Goal: Information Seeking & Learning: Learn about a topic

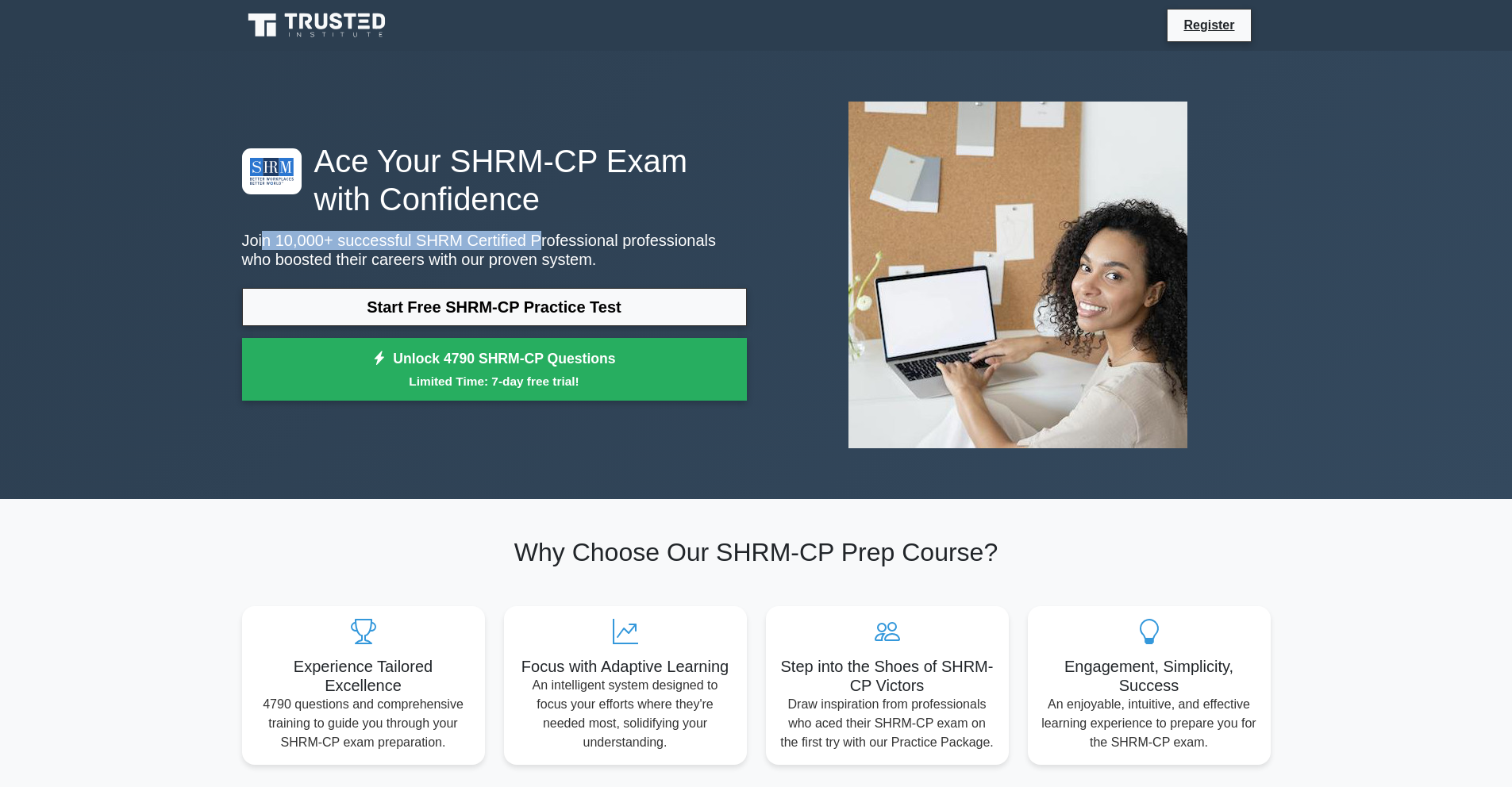
drag, startPoint x: 266, startPoint y: 240, endPoint x: 560, endPoint y: 187, distance: 298.7
click at [558, 226] on div "Ace Your SHRM-CP Exam with Confidence Join 10,000+ successful SHRM Certified Pr…" at bounding box center [494, 275] width 523 height 267
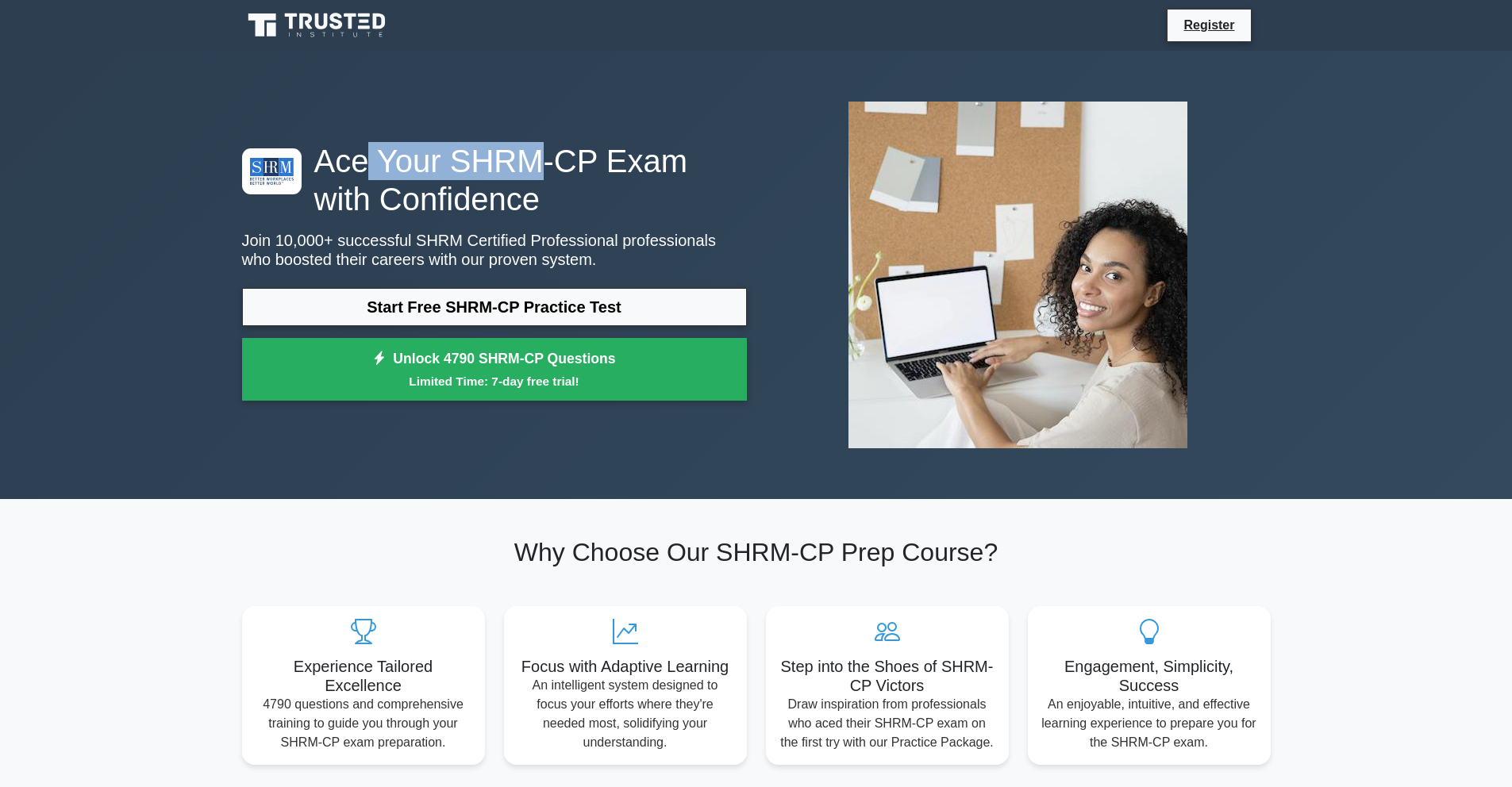
drag, startPoint x: 367, startPoint y: 156, endPoint x: 541, endPoint y: 177, distance: 175.3
click at [533, 174] on h1 "Ace Your SHRM-CP Exam with Confidence" at bounding box center [494, 180] width 505 height 76
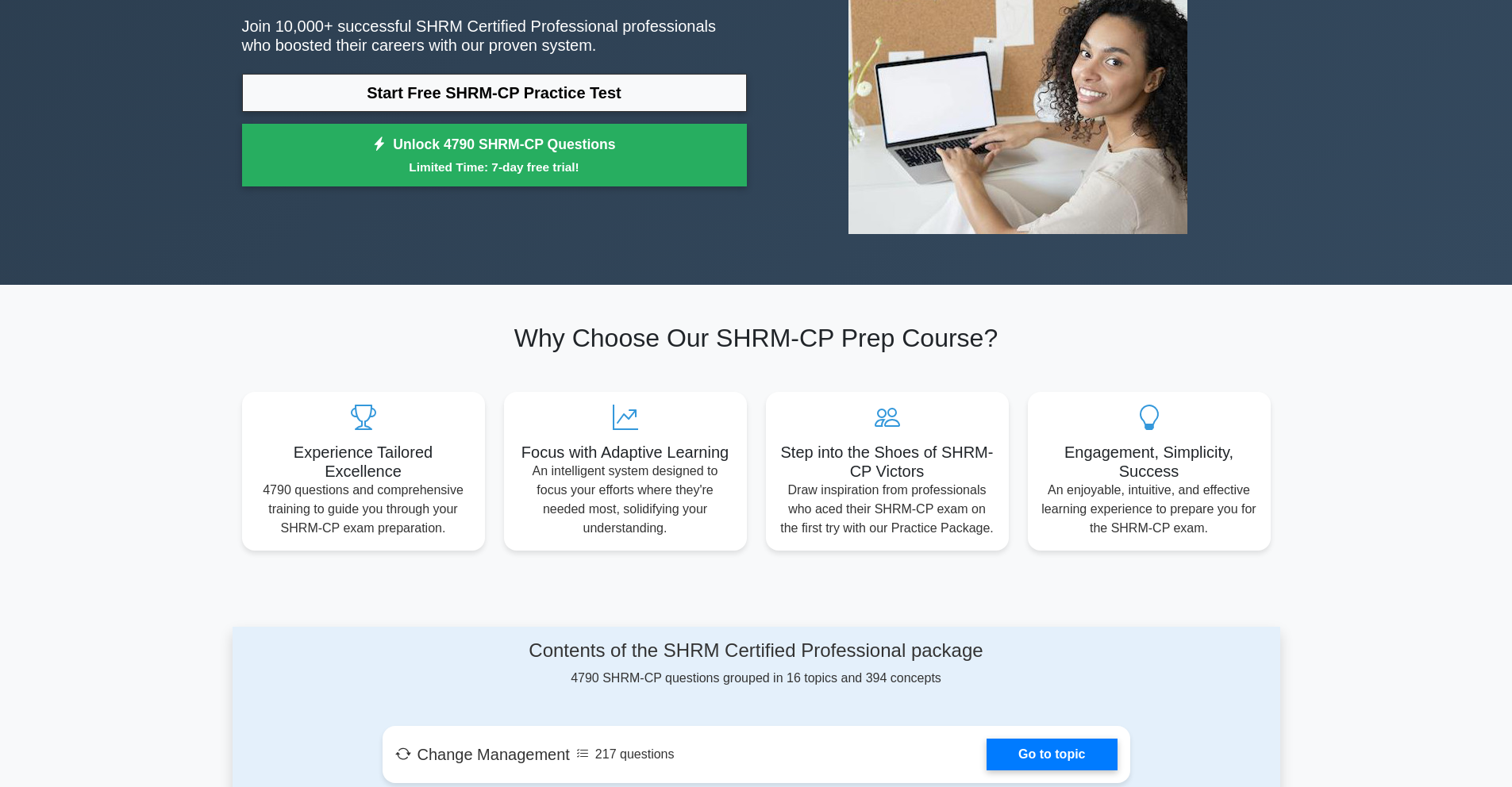
scroll to position [258, 0]
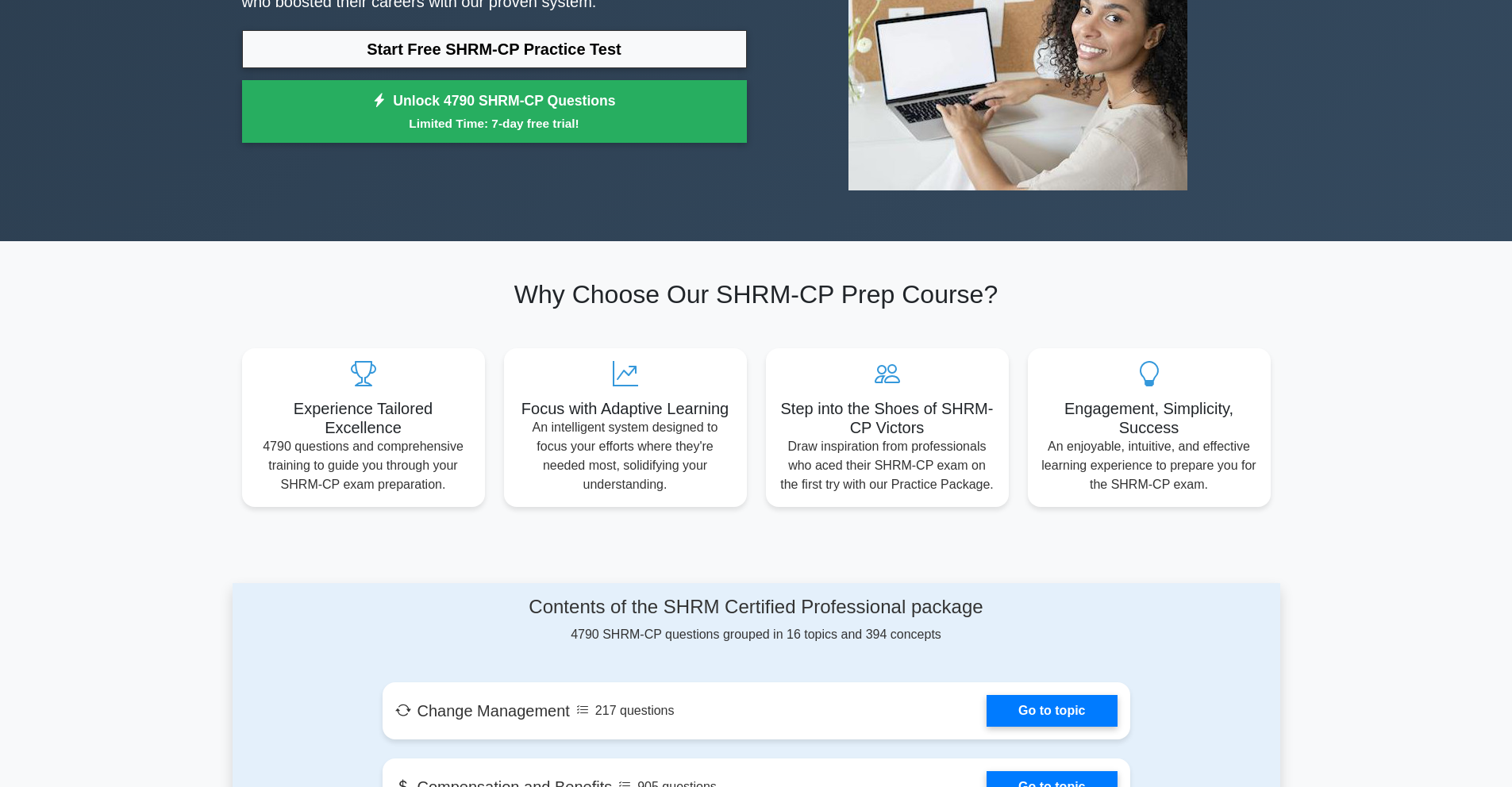
drag, startPoint x: 705, startPoint y: 343, endPoint x: 816, endPoint y: 374, distance: 115.2
click at [761, 352] on div "Experience Tailored Excellence 4790 questions and comprehensive training to gui…" at bounding box center [756, 418] width 1048 height 178
drag, startPoint x: 825, startPoint y: 394, endPoint x: 952, endPoint y: 413, distance: 128.4
click at [920, 407] on div "Step into the Shoes of SHRM-CP Victors Draw inspiration from professionals who …" at bounding box center [888, 423] width 243 height 158
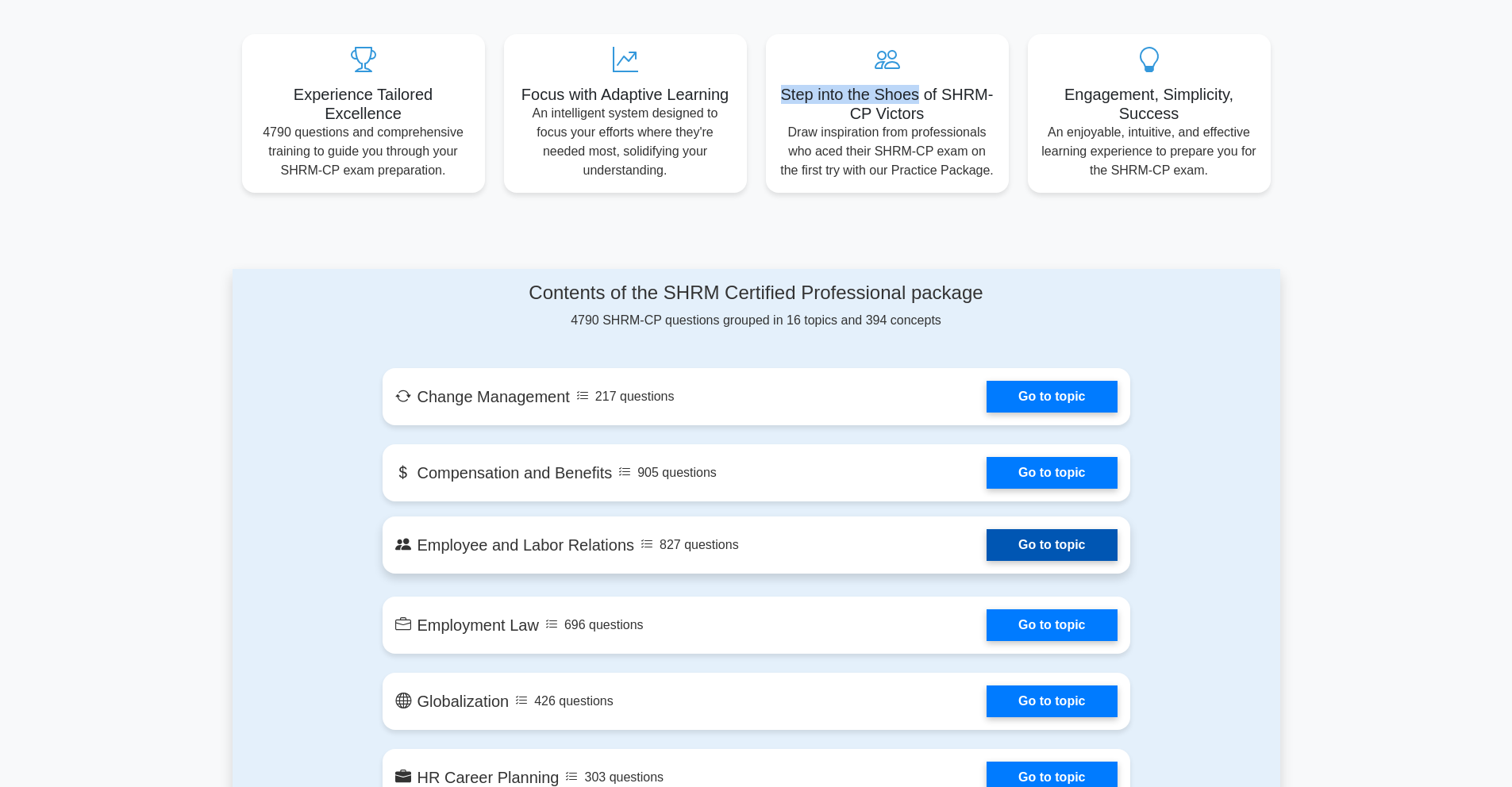
scroll to position [721, 0]
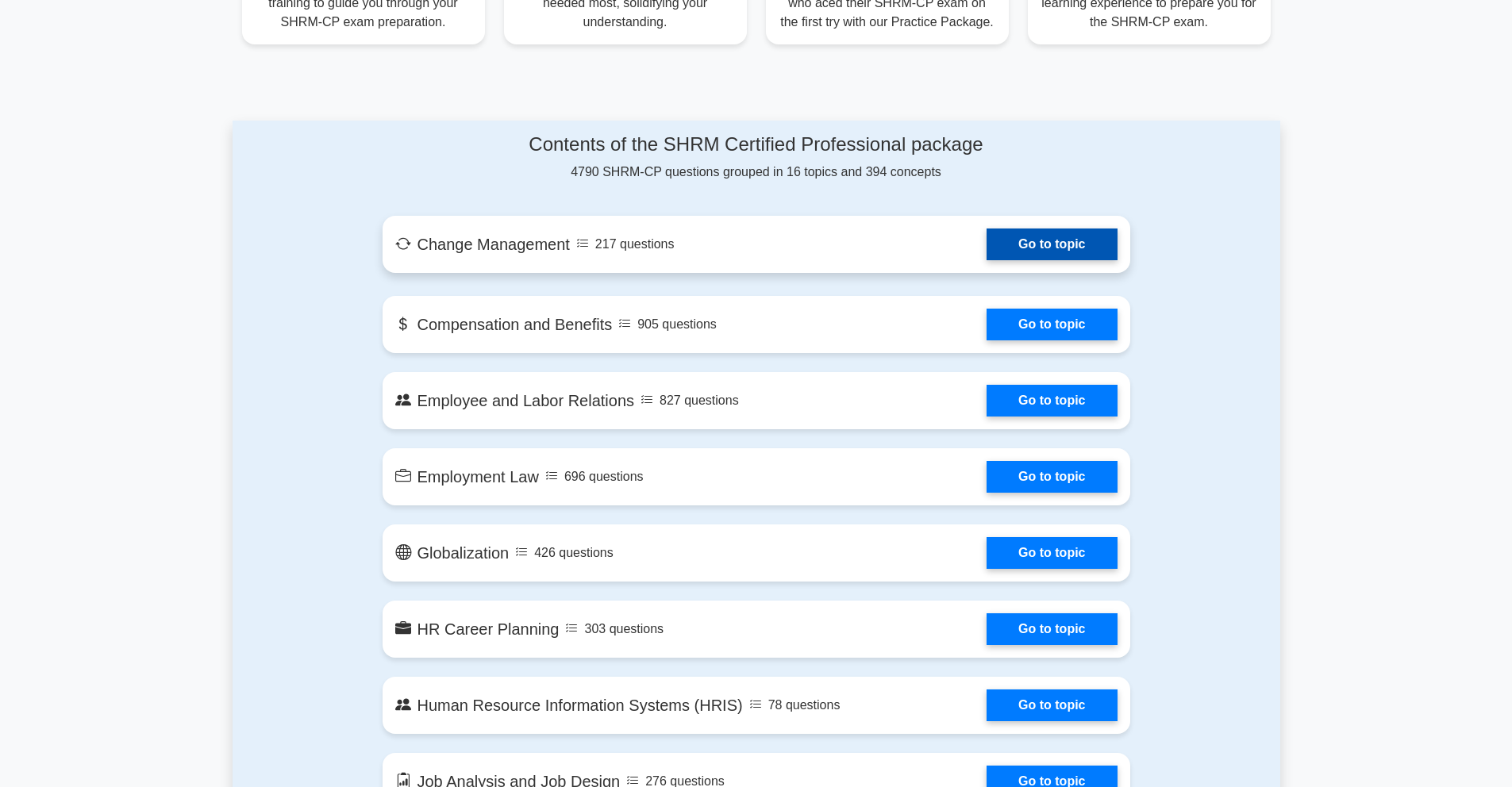
click at [1064, 242] on link "Go to topic" at bounding box center [1051, 244] width 130 height 32
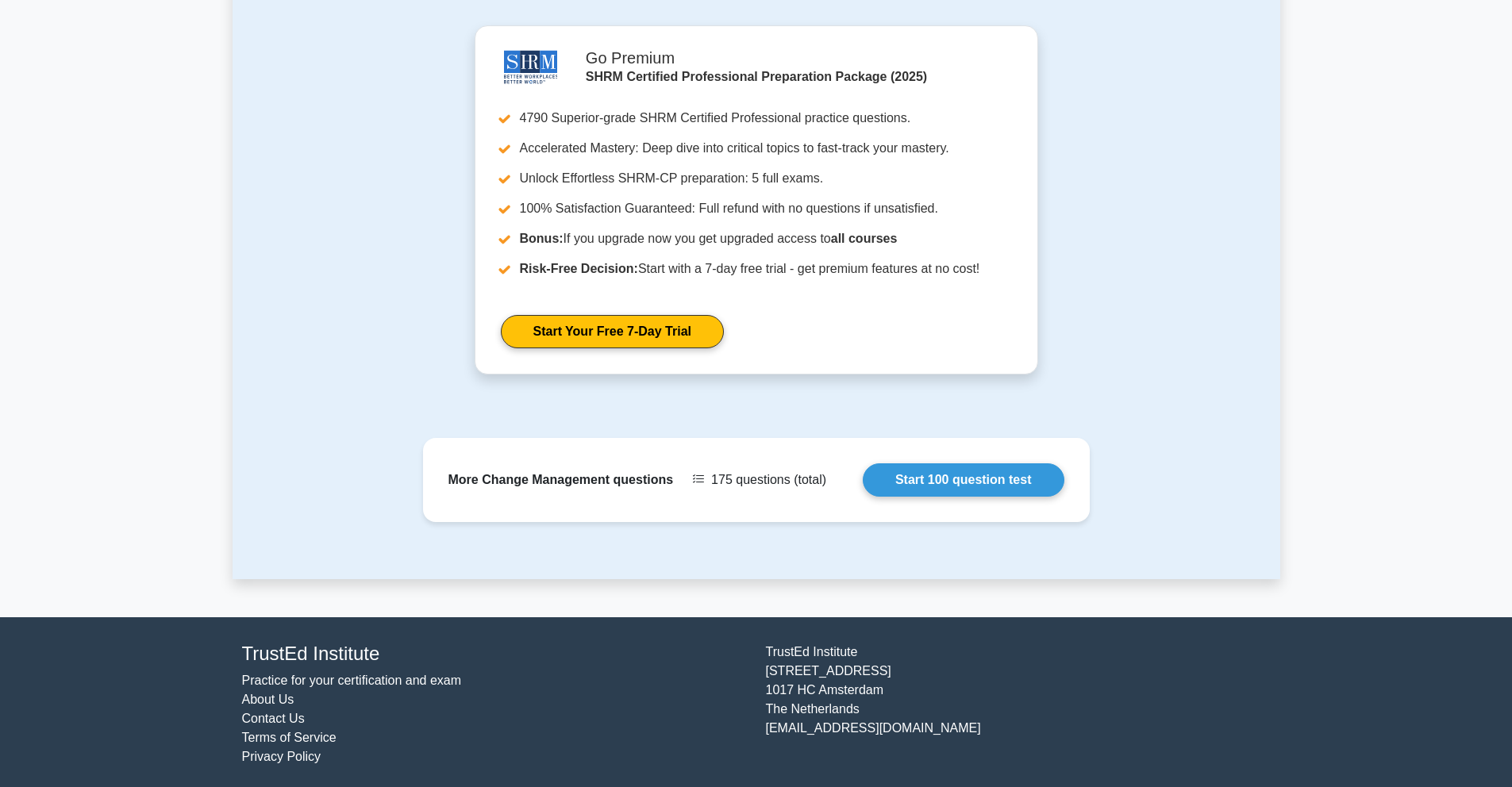
scroll to position [1767, 0]
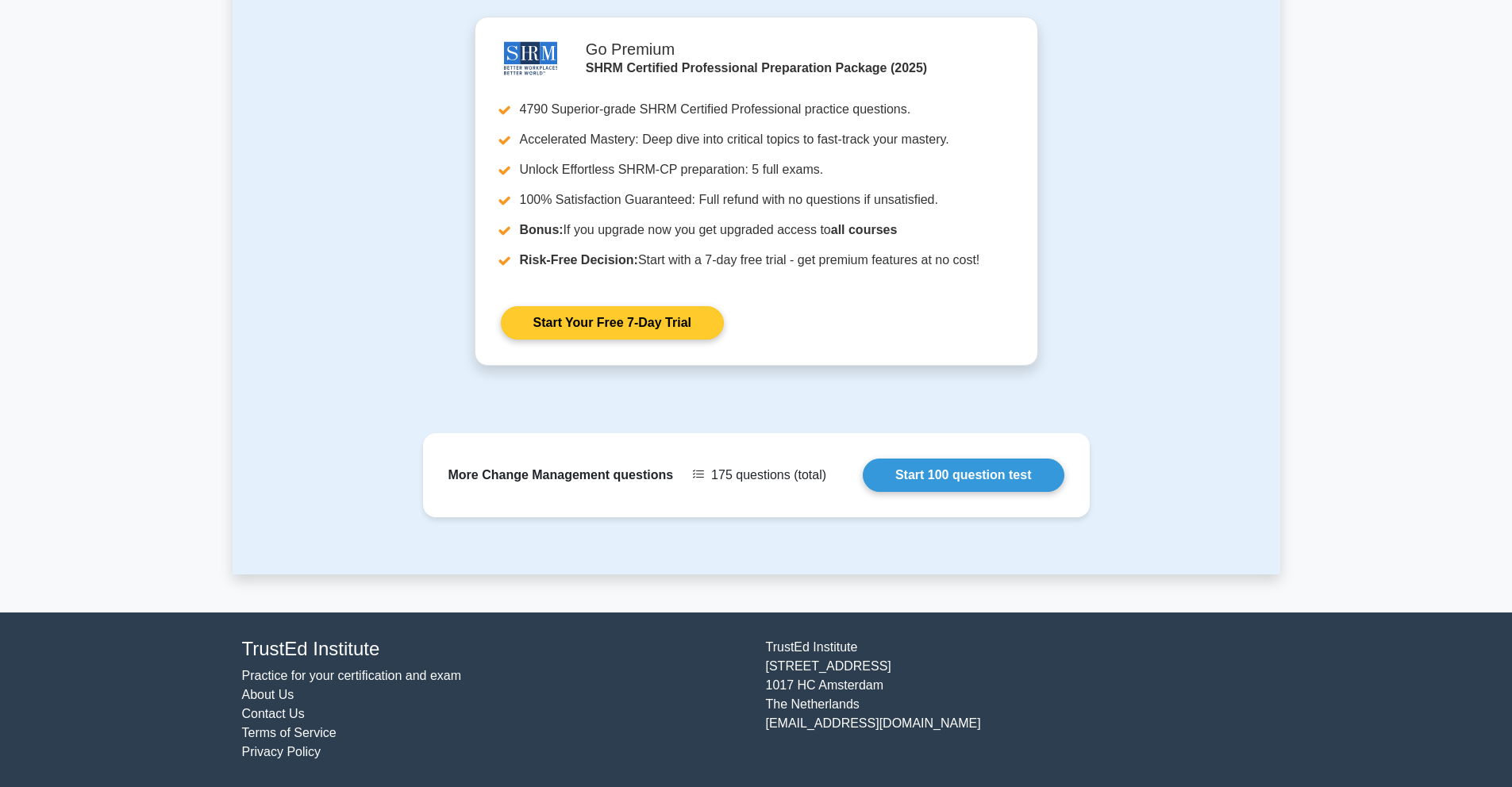
click at [655, 339] on link "Start Your Free 7-Day Trial" at bounding box center [612, 323] width 223 height 34
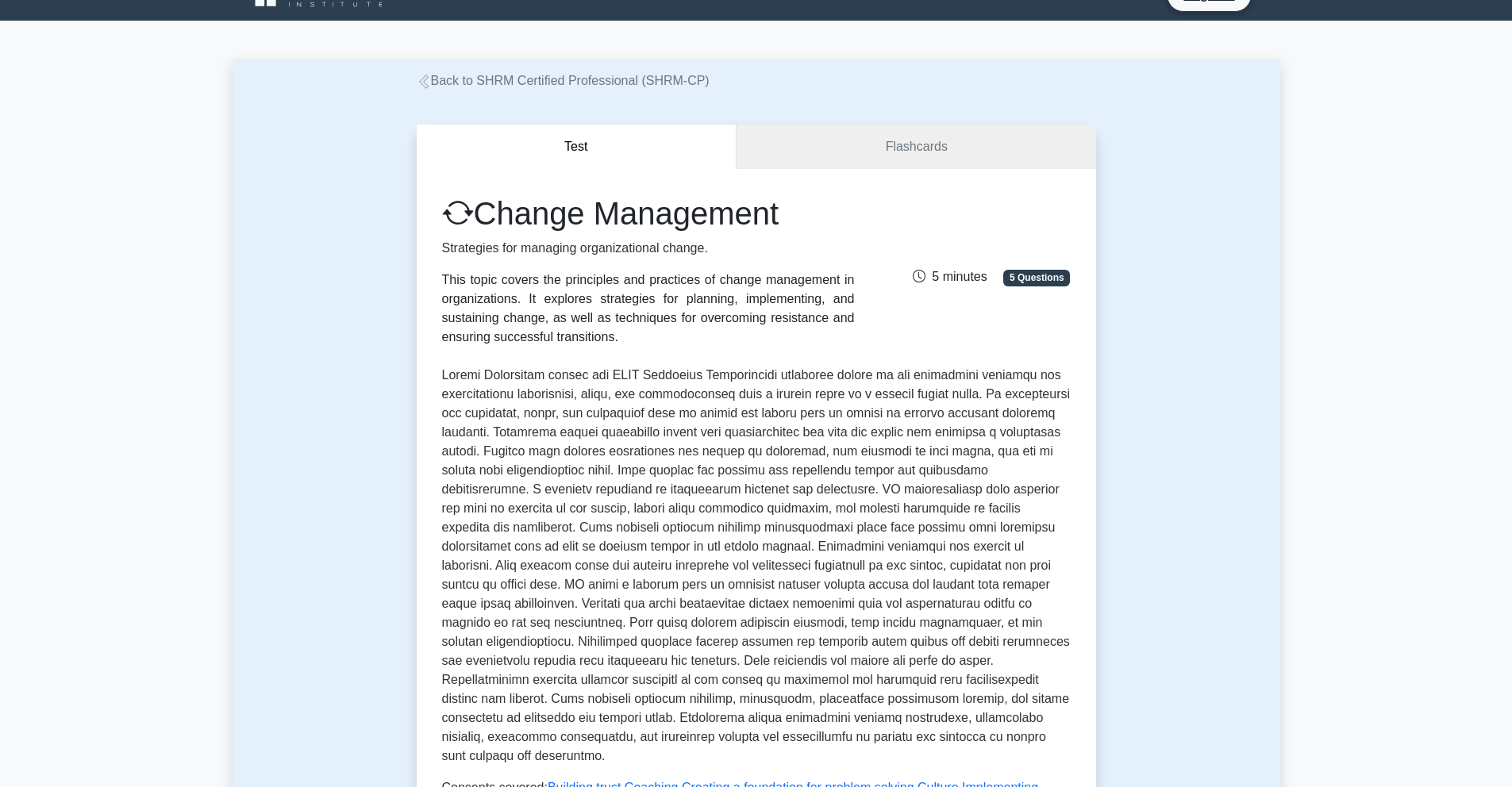
scroll to position [0, 0]
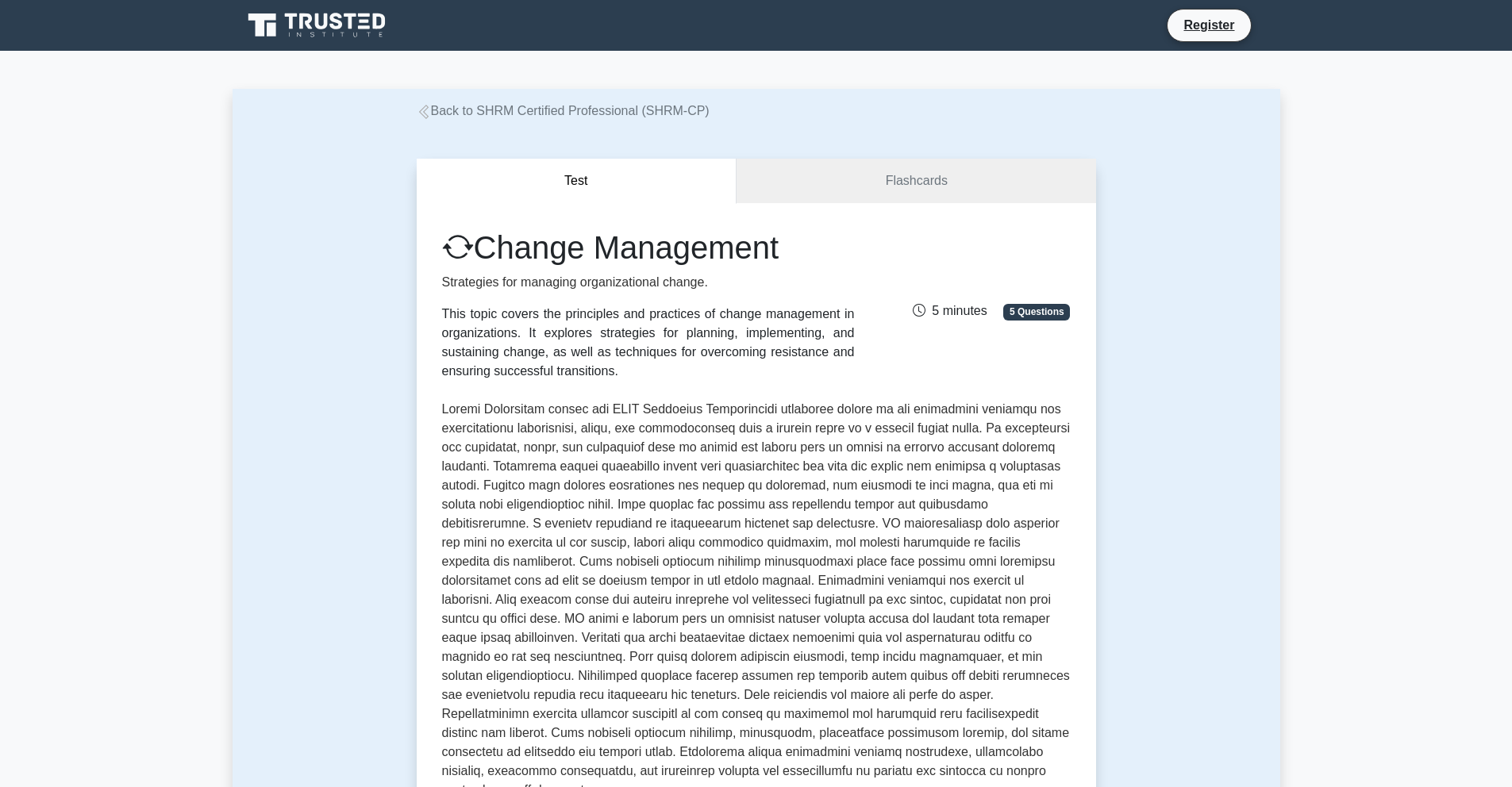
click at [330, 28] on icon at bounding box center [318, 26] width 152 height 30
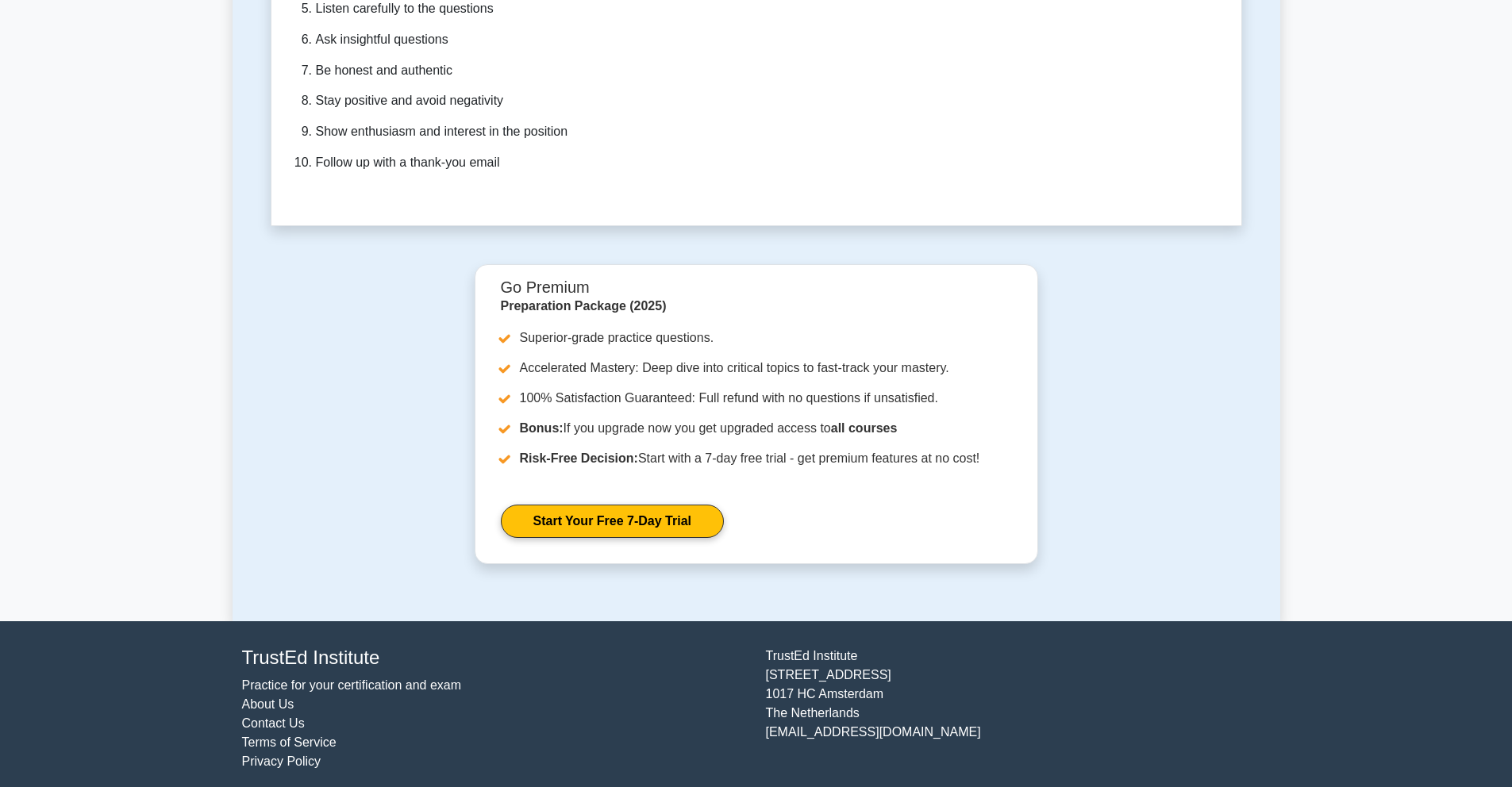
scroll to position [4630, 0]
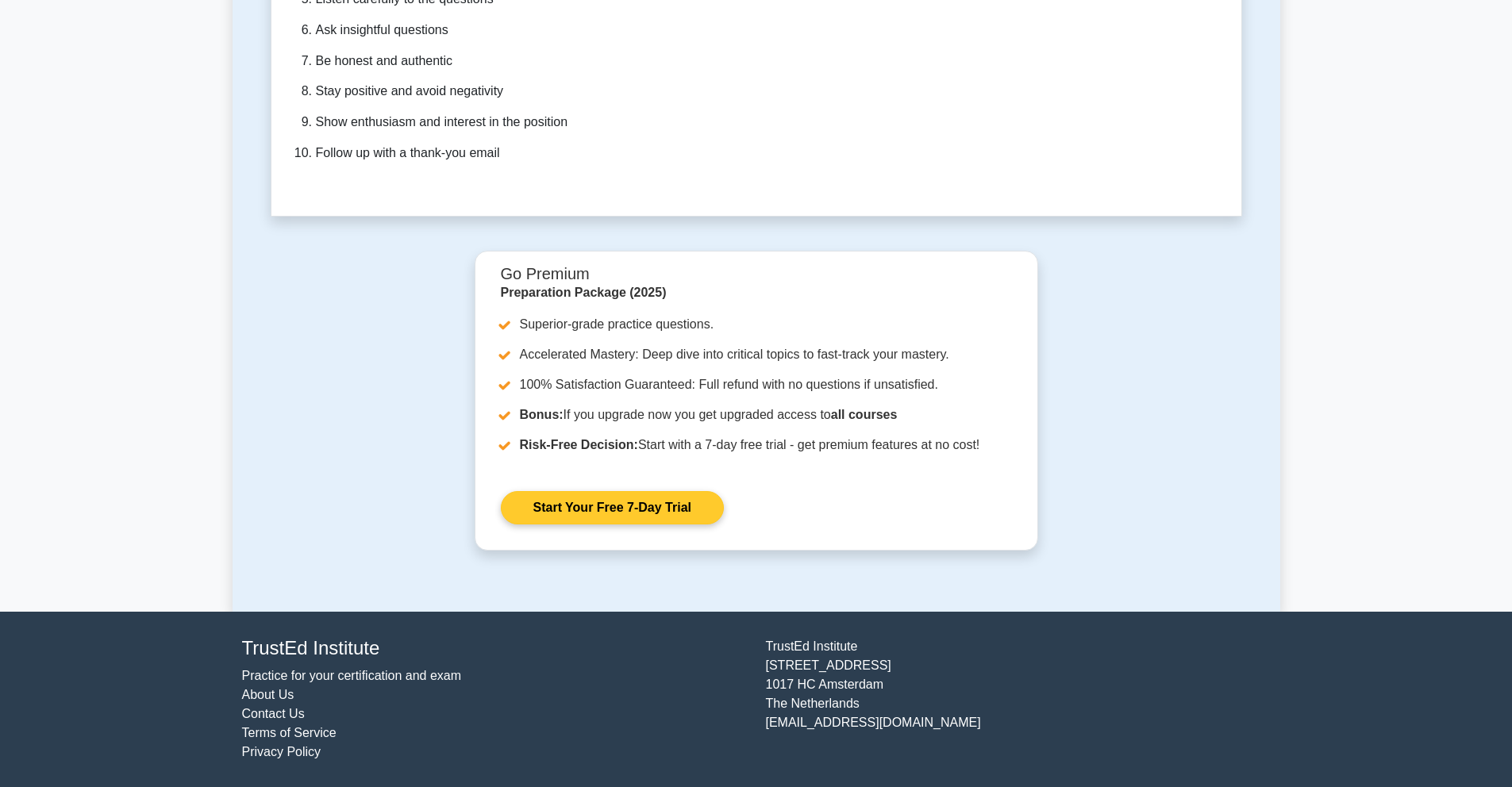
click at [616, 504] on link "Start Your Free 7-Day Trial" at bounding box center [612, 508] width 223 height 34
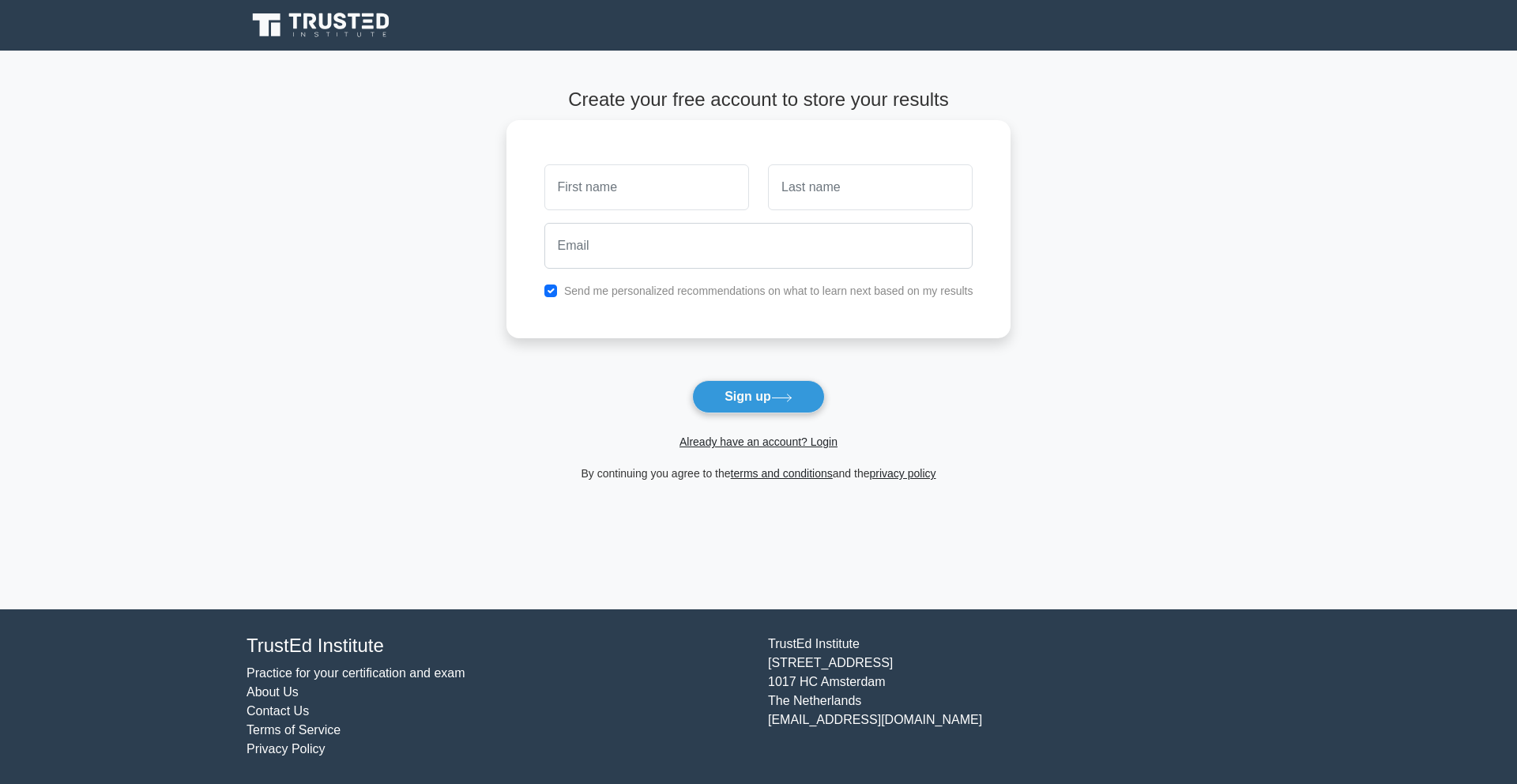
click at [649, 179] on input "text" at bounding box center [646, 187] width 205 height 46
type input "abd"
click at [810, 202] on input "text" at bounding box center [871, 187] width 205 height 46
type input "hmedan"
click at [770, 262] on input "email" at bounding box center [758, 246] width 429 height 46
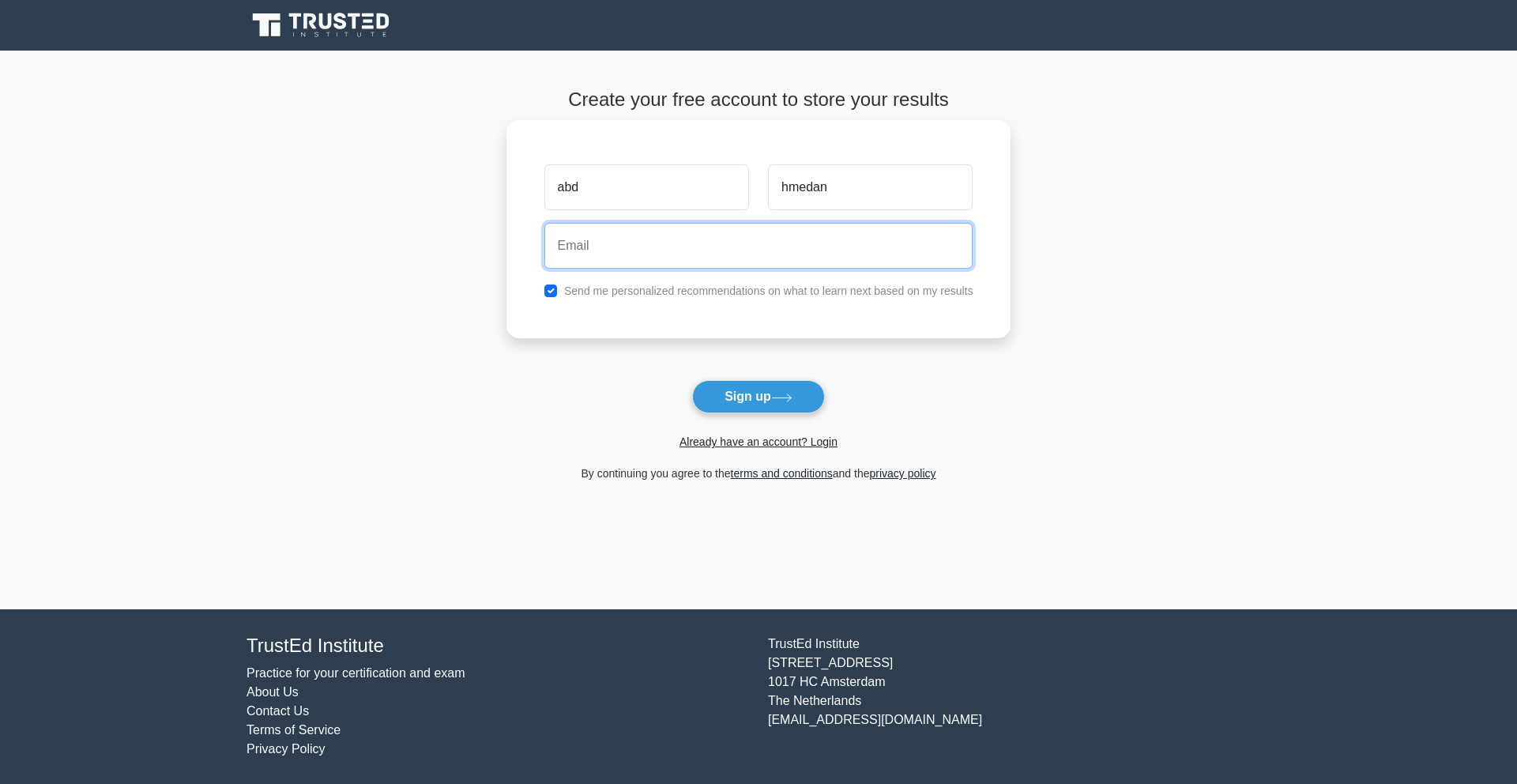
type input "kreem.hmedan@outlook.com"
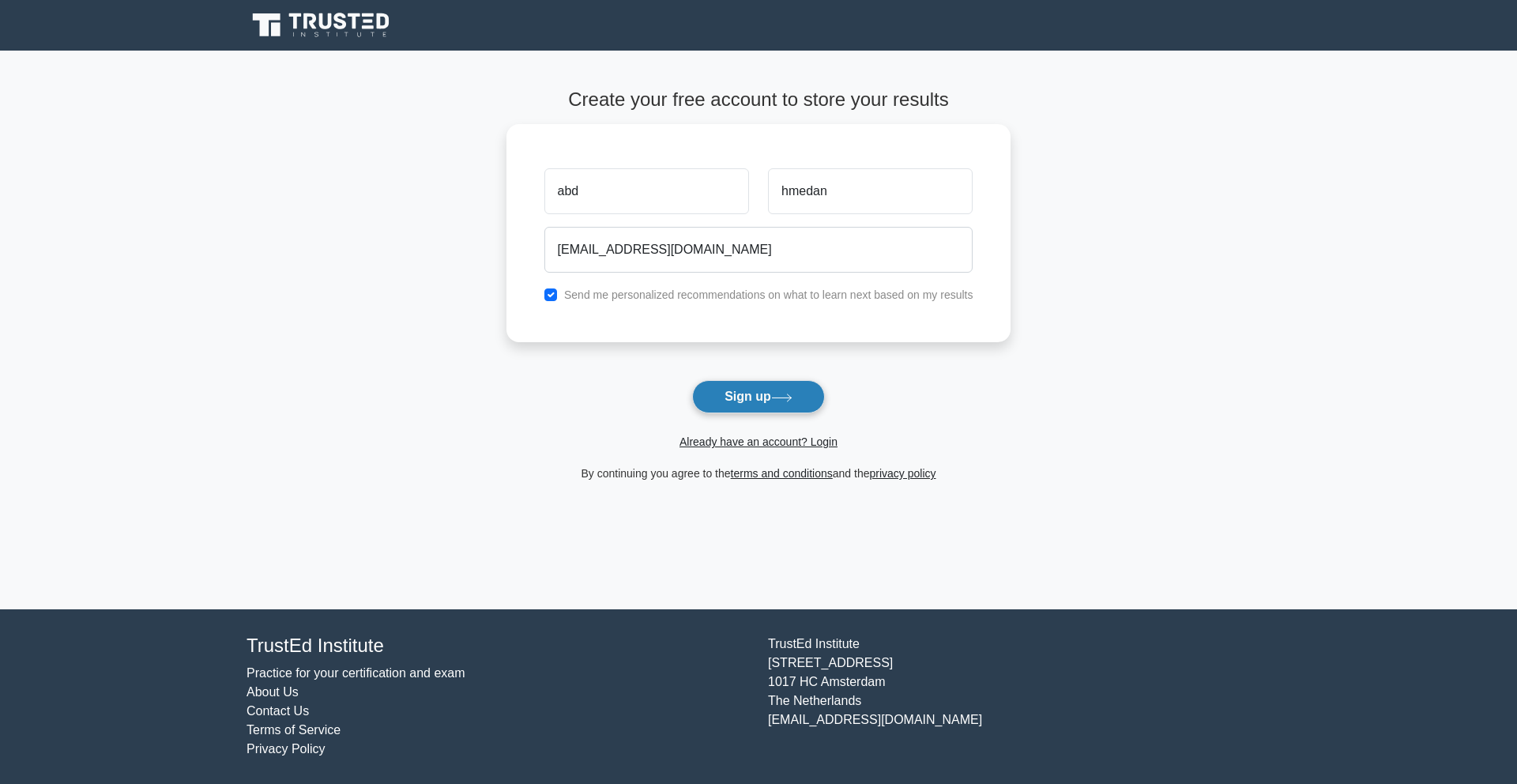
click at [747, 393] on button "Sign up" at bounding box center [758, 397] width 133 height 34
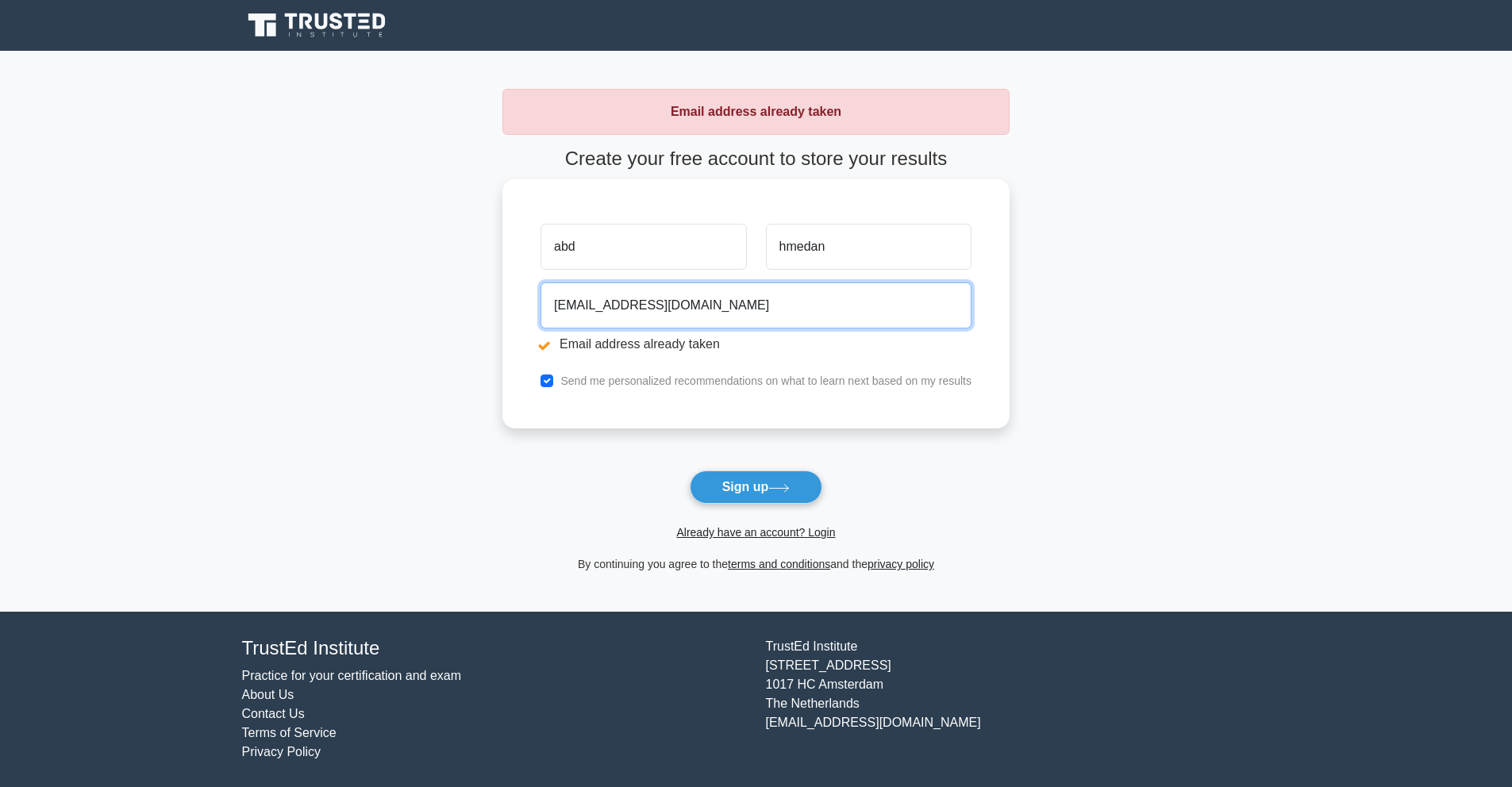
click at [633, 302] on input "[EMAIL_ADDRESS][DOMAIN_NAME]" at bounding box center [756, 305] width 430 height 46
click at [644, 301] on input "[EMAIL_ADDRESS][DOMAIN_NAME]" at bounding box center [756, 305] width 430 height 46
type input "[EMAIL_ADDRESS][DOMAIN_NAME]"
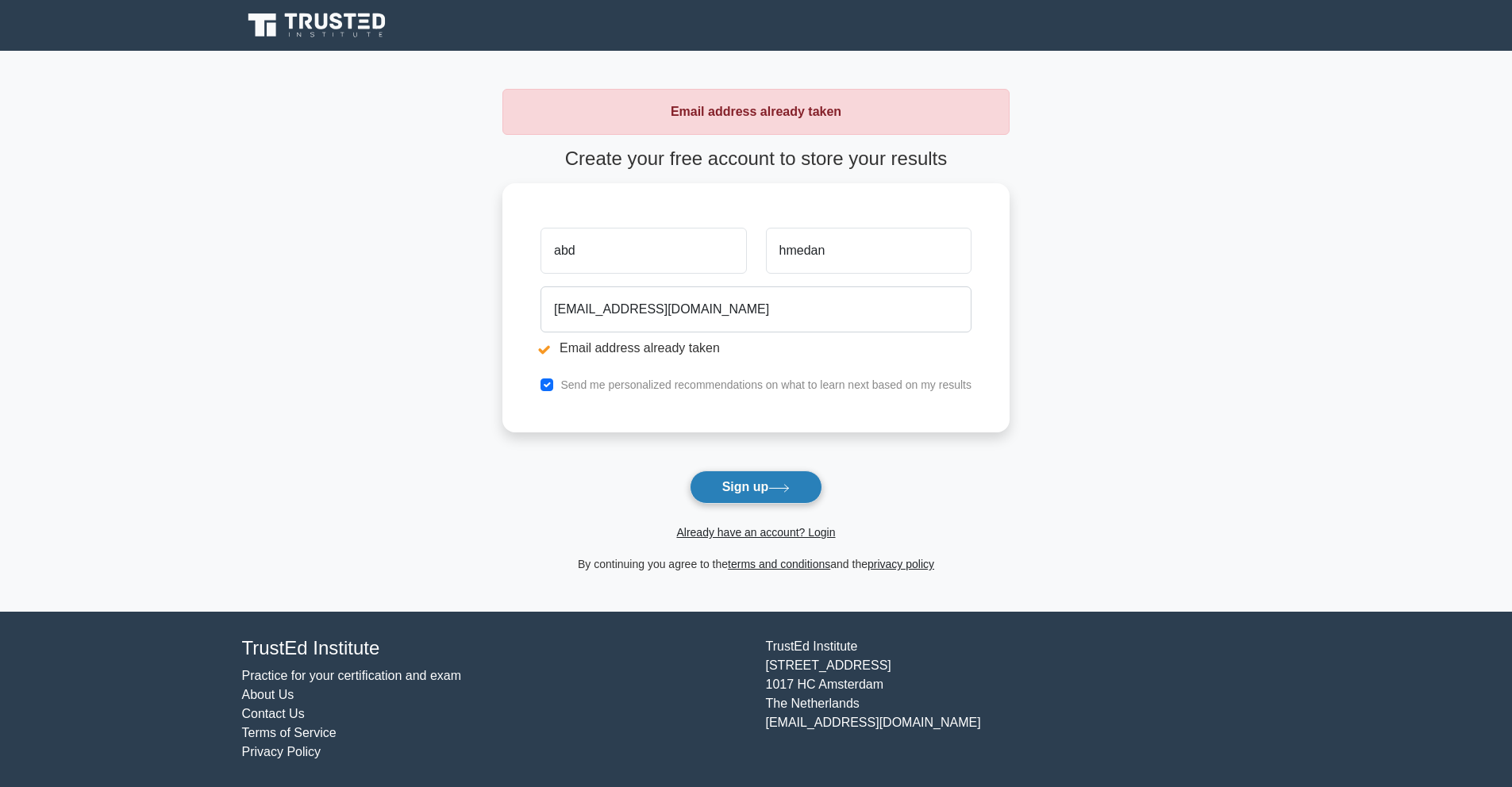
click at [748, 482] on button "Sign up" at bounding box center [756, 487] width 134 height 34
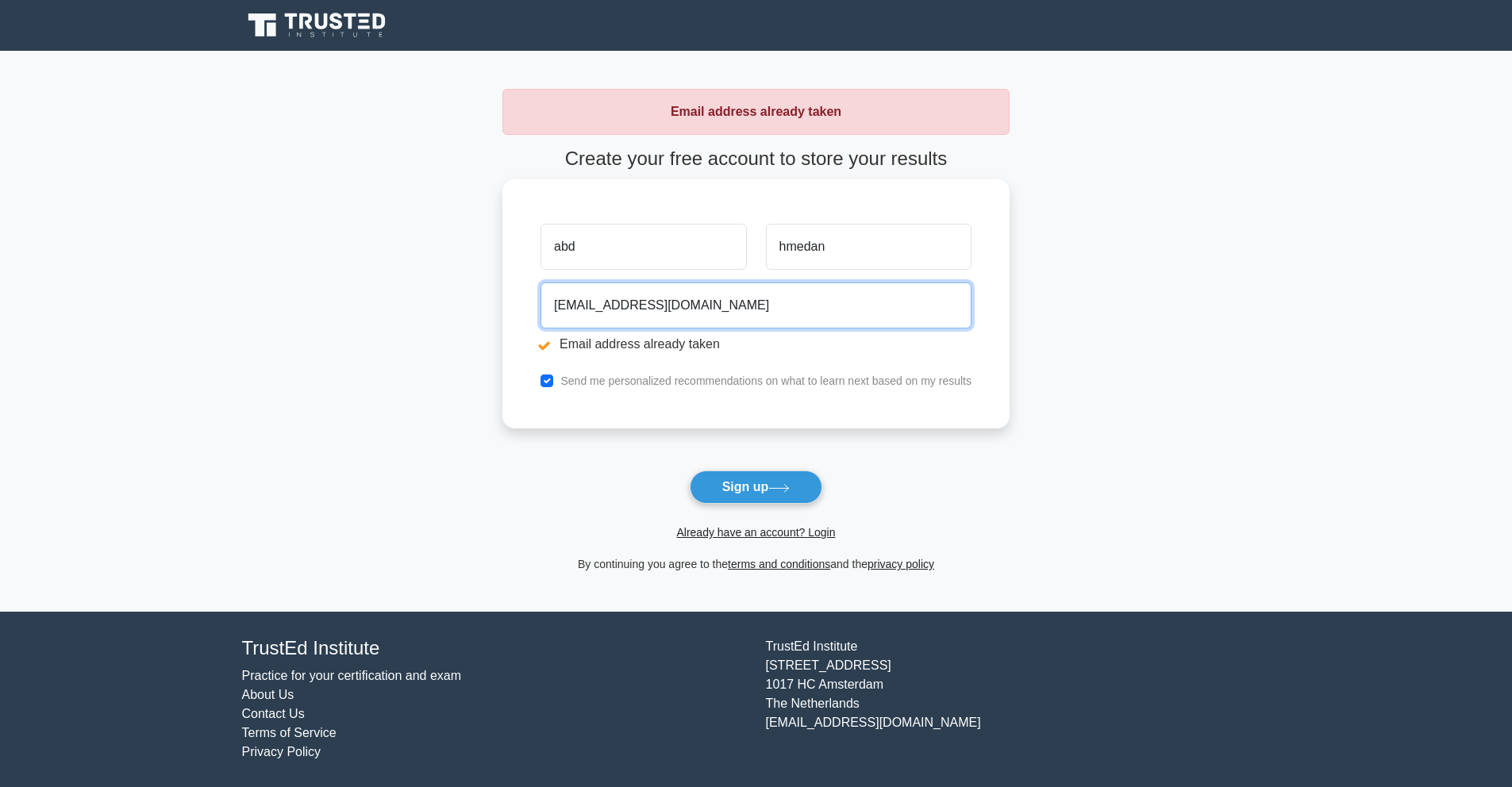
click at [730, 295] on input "kreem.hmedan1@gmail.com" at bounding box center [756, 305] width 430 height 46
click at [728, 302] on input "kreem.hmedan1@gmail.com" at bounding box center [756, 305] width 430 height 46
click at [728, 302] on input "email" at bounding box center [756, 305] width 430 height 46
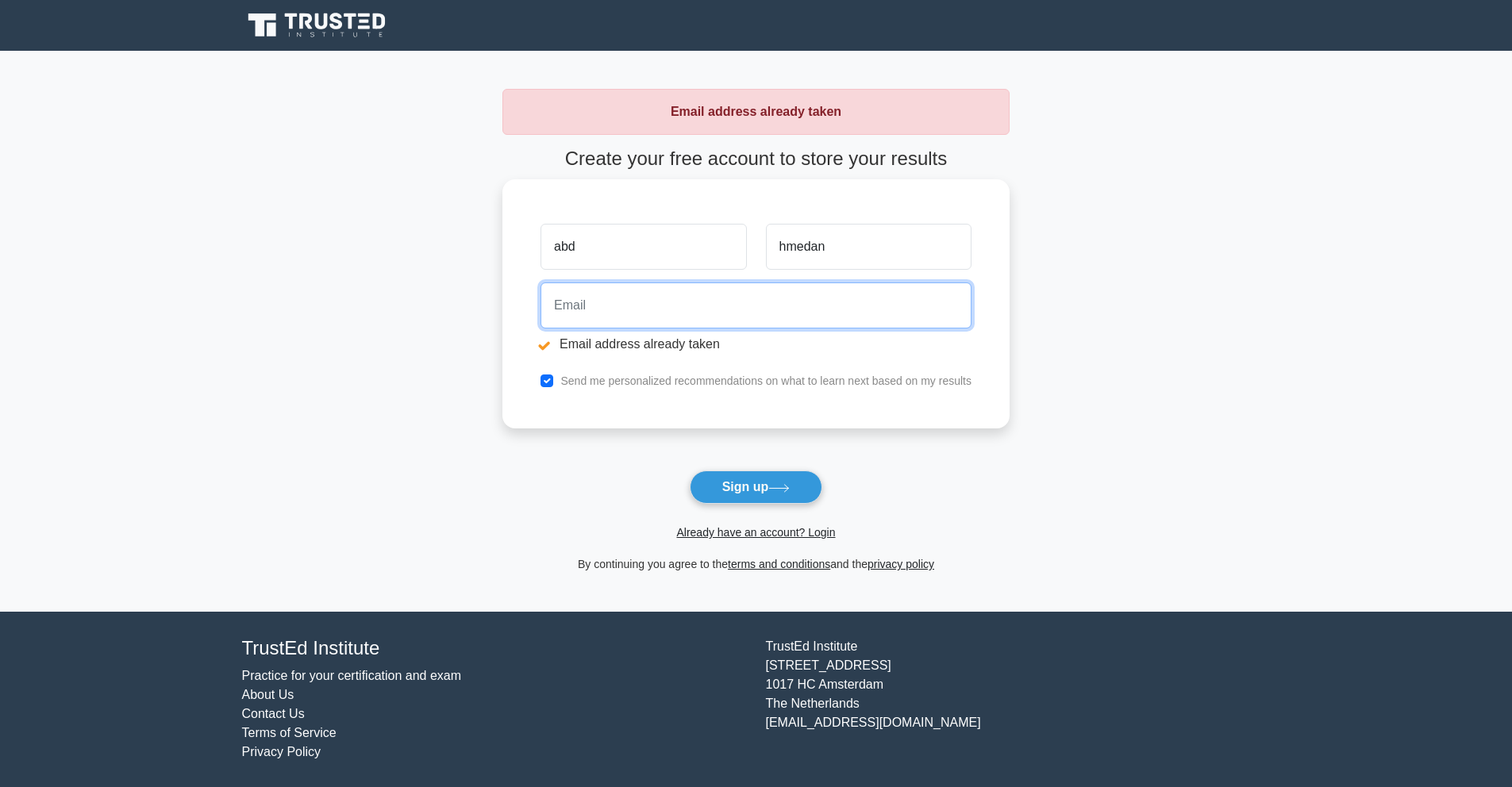
type input "abdelkareem.hm@gmail.com"
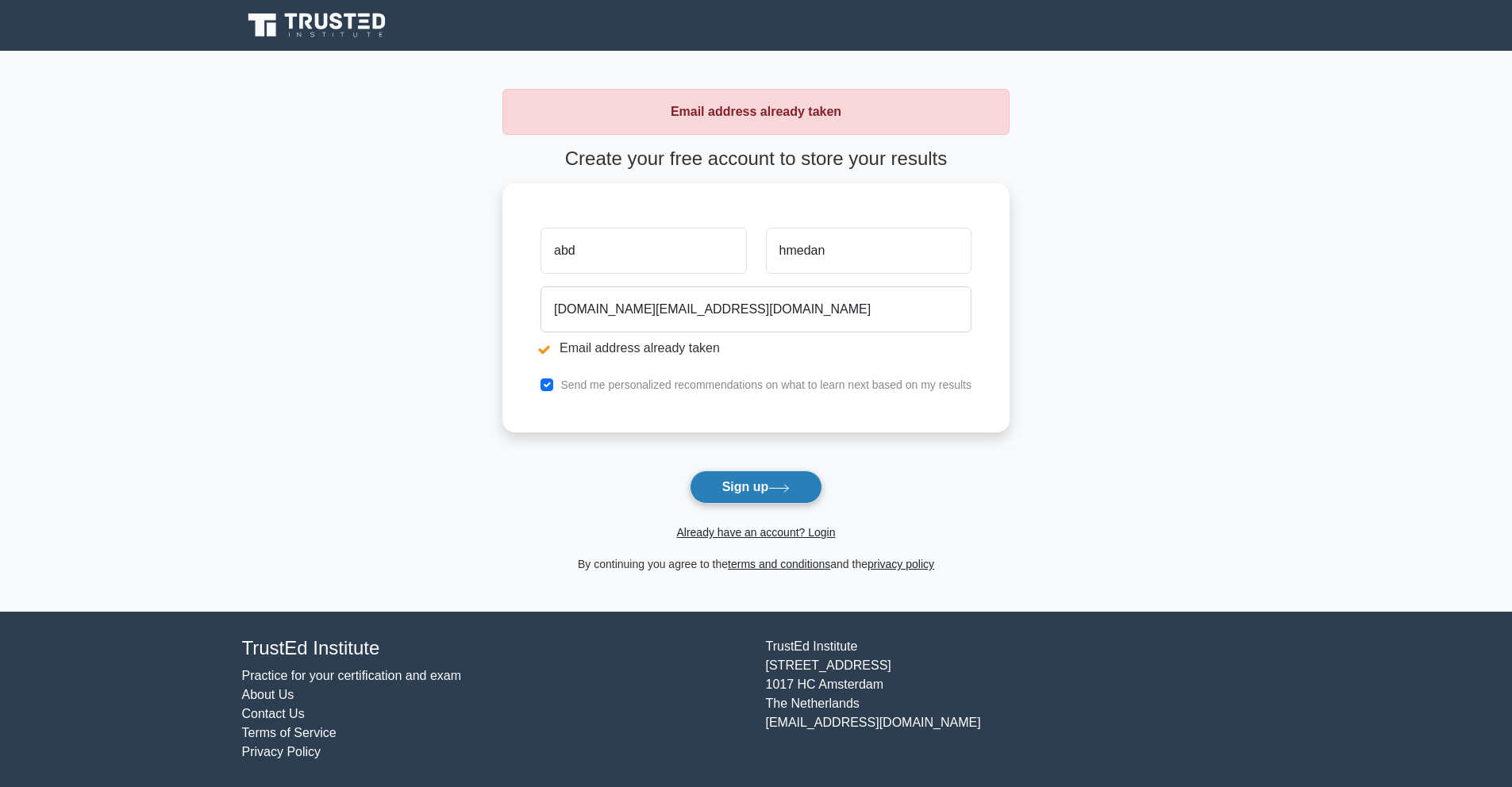
click at [763, 496] on button "Sign up" at bounding box center [756, 487] width 134 height 34
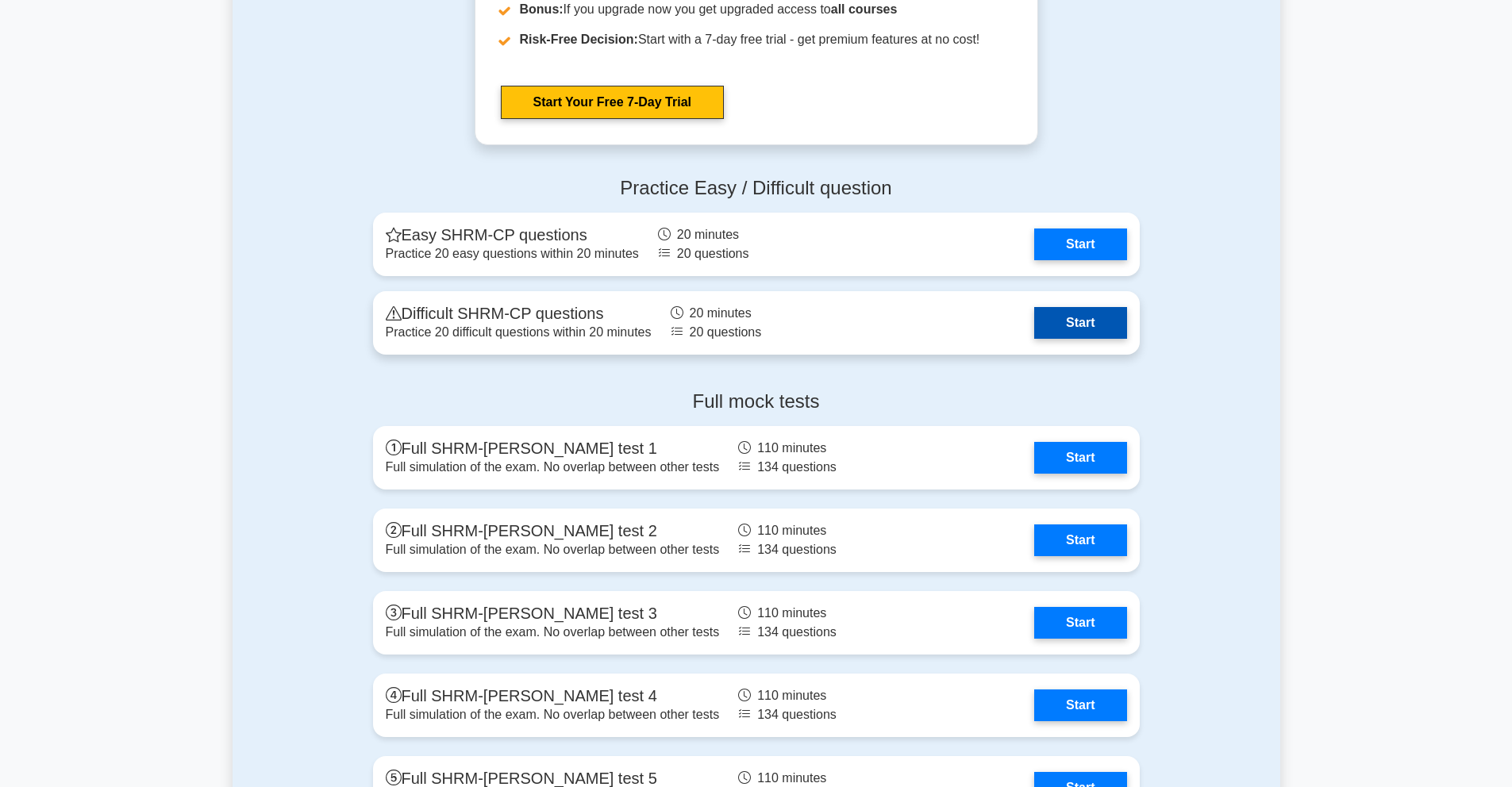
scroll to position [2586, 0]
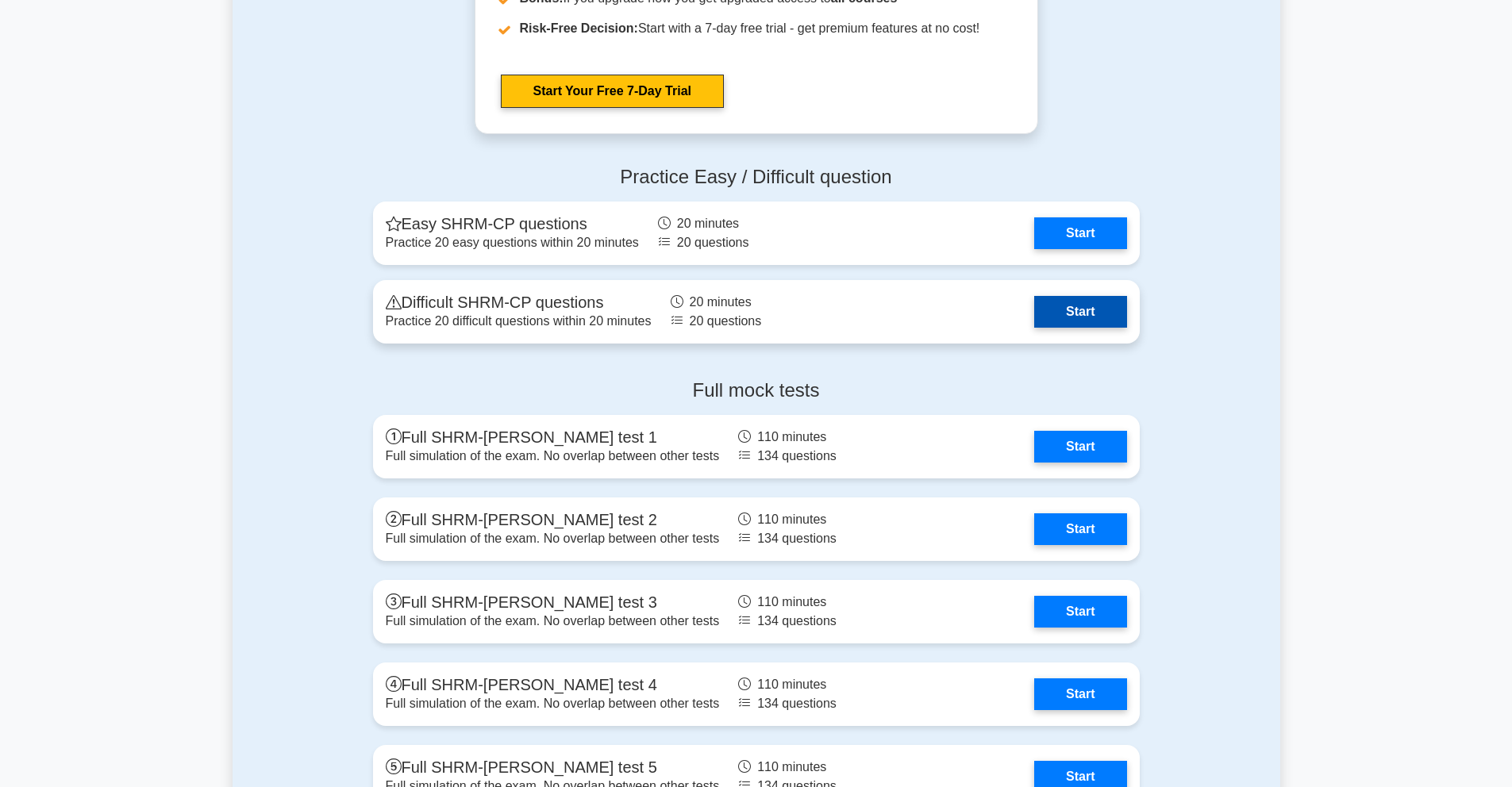
click at [1072, 303] on link "Start" at bounding box center [1080, 312] width 92 height 32
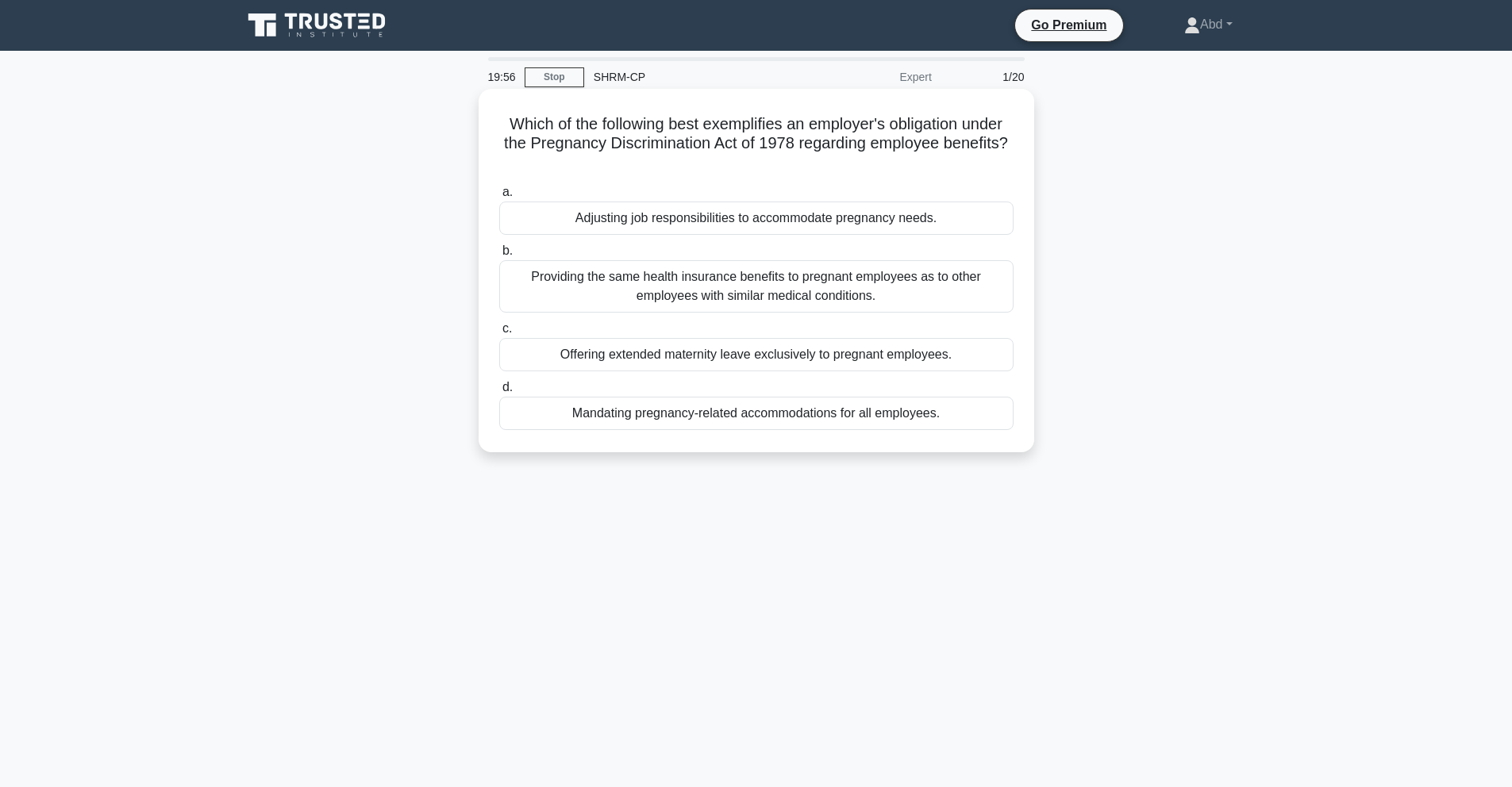
click at [669, 222] on div "Adjusting job responsibilities to accommodate pregnancy needs." at bounding box center [756, 219] width 515 height 34
click at [500, 197] on input "a. Adjusting job responsibilities to accommodate pregnancy needs." at bounding box center [500, 192] width 0 height 11
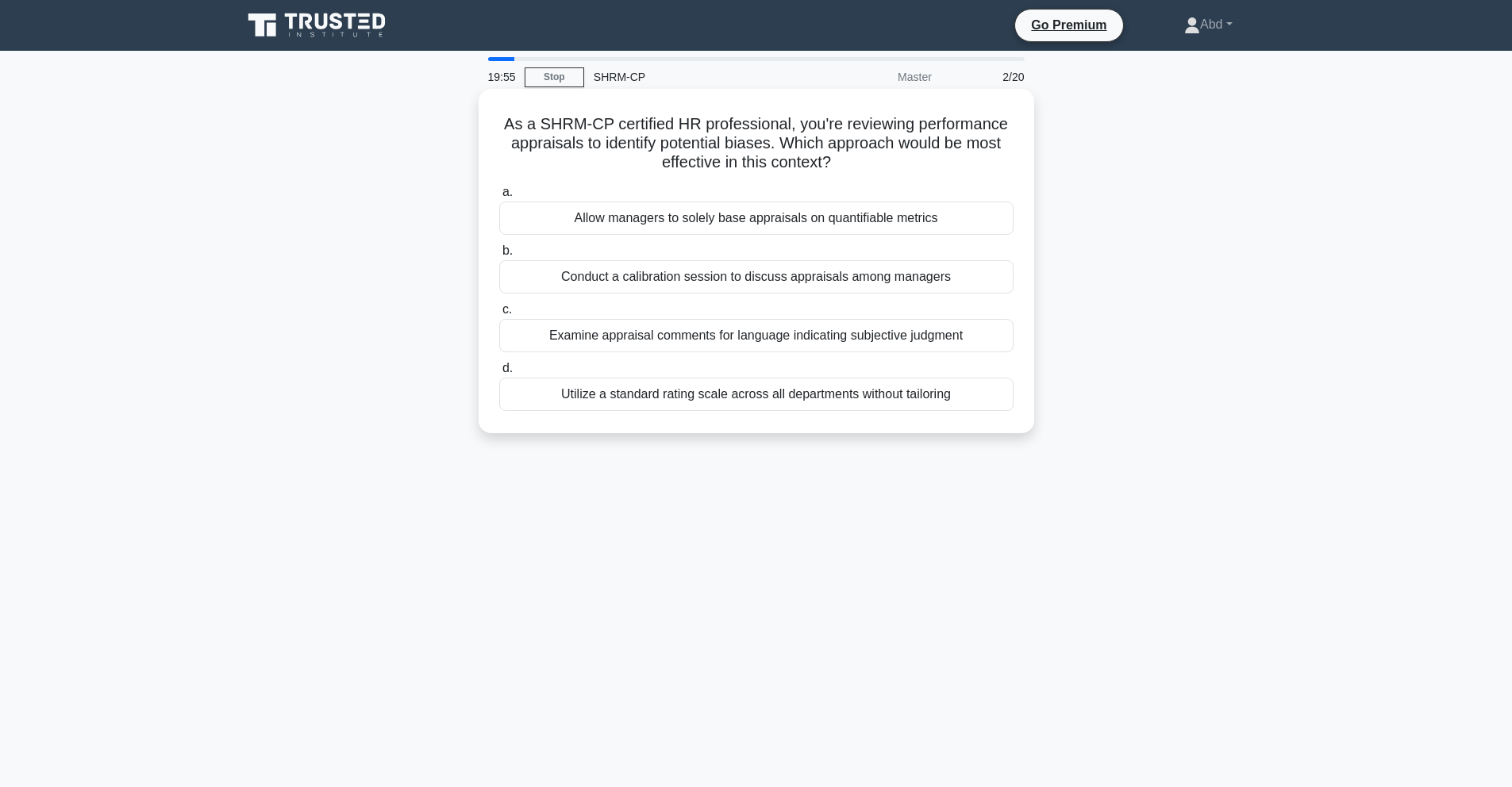
click at [727, 273] on div "Conduct a calibration session to discuss appraisals among managers" at bounding box center [756, 277] width 515 height 34
click at [500, 256] on input "b. Conduct a calibration session to discuss appraisals among managers" at bounding box center [500, 251] width 0 height 11
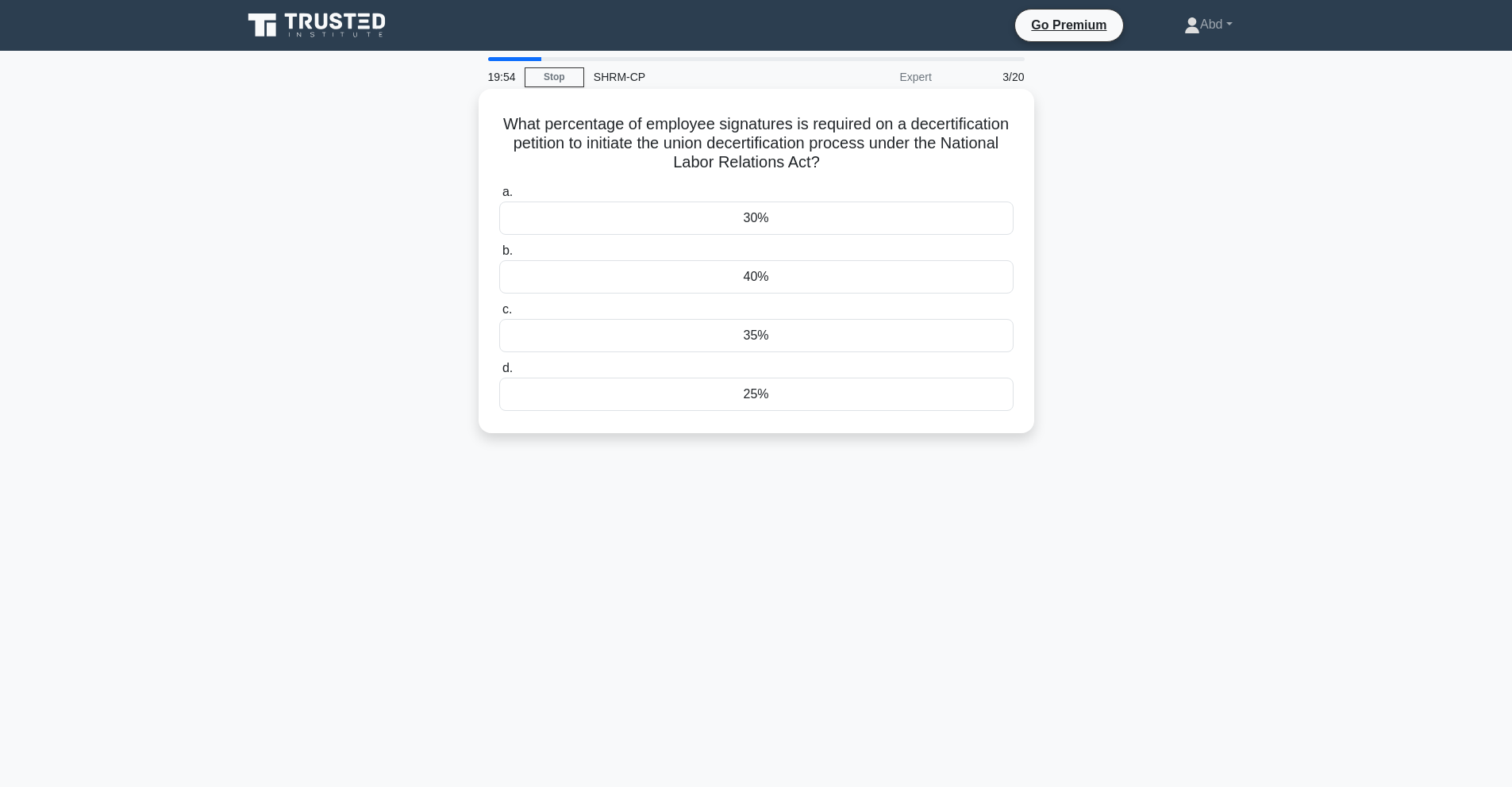
click at [741, 336] on div "35%" at bounding box center [756, 336] width 515 height 34
click at [500, 315] on input "c. 35%" at bounding box center [500, 310] width 0 height 11
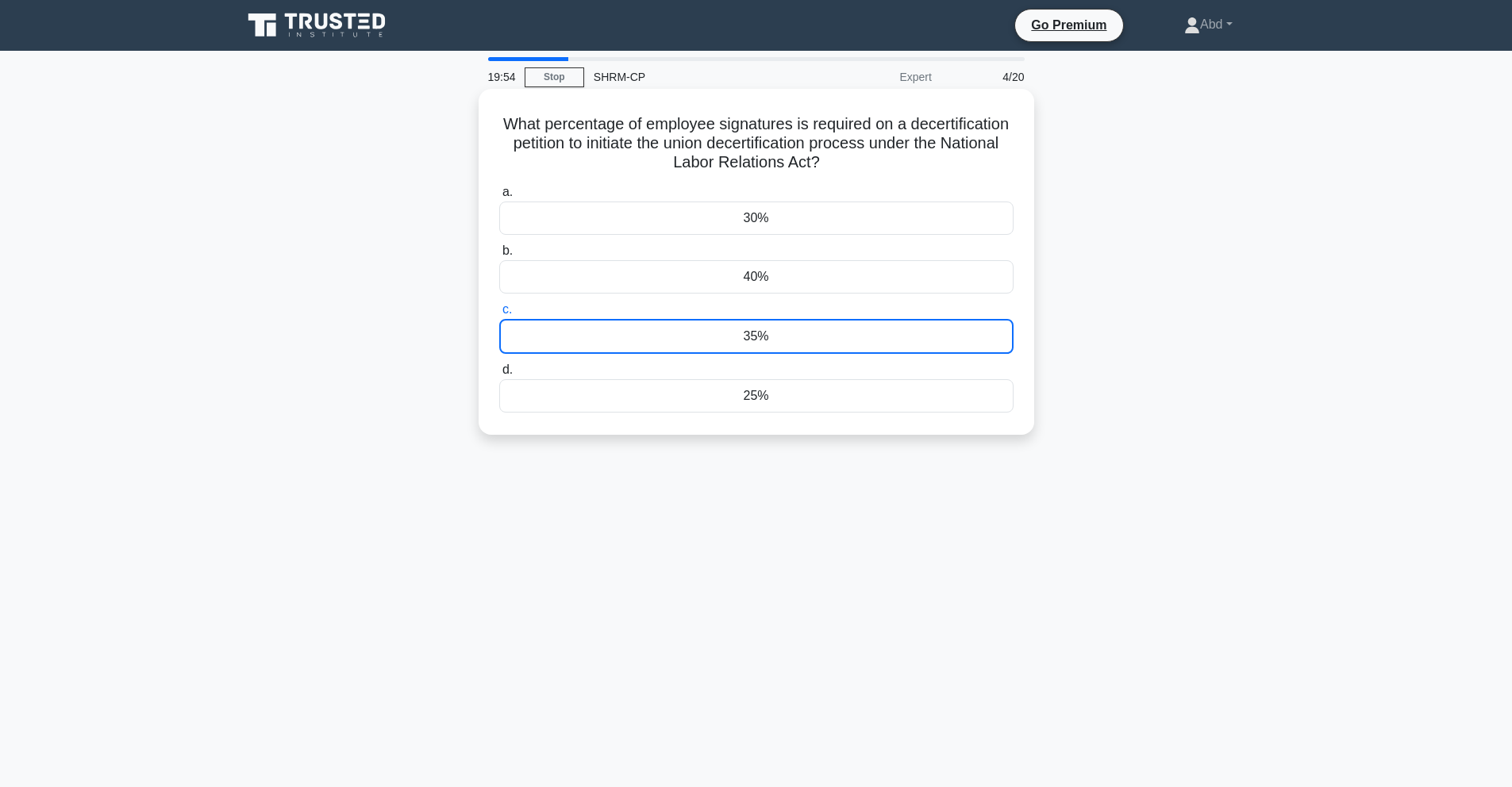
click at [735, 392] on div "25%" at bounding box center [756, 396] width 515 height 34
click at [500, 375] on input "d. 25%" at bounding box center [500, 370] width 0 height 11
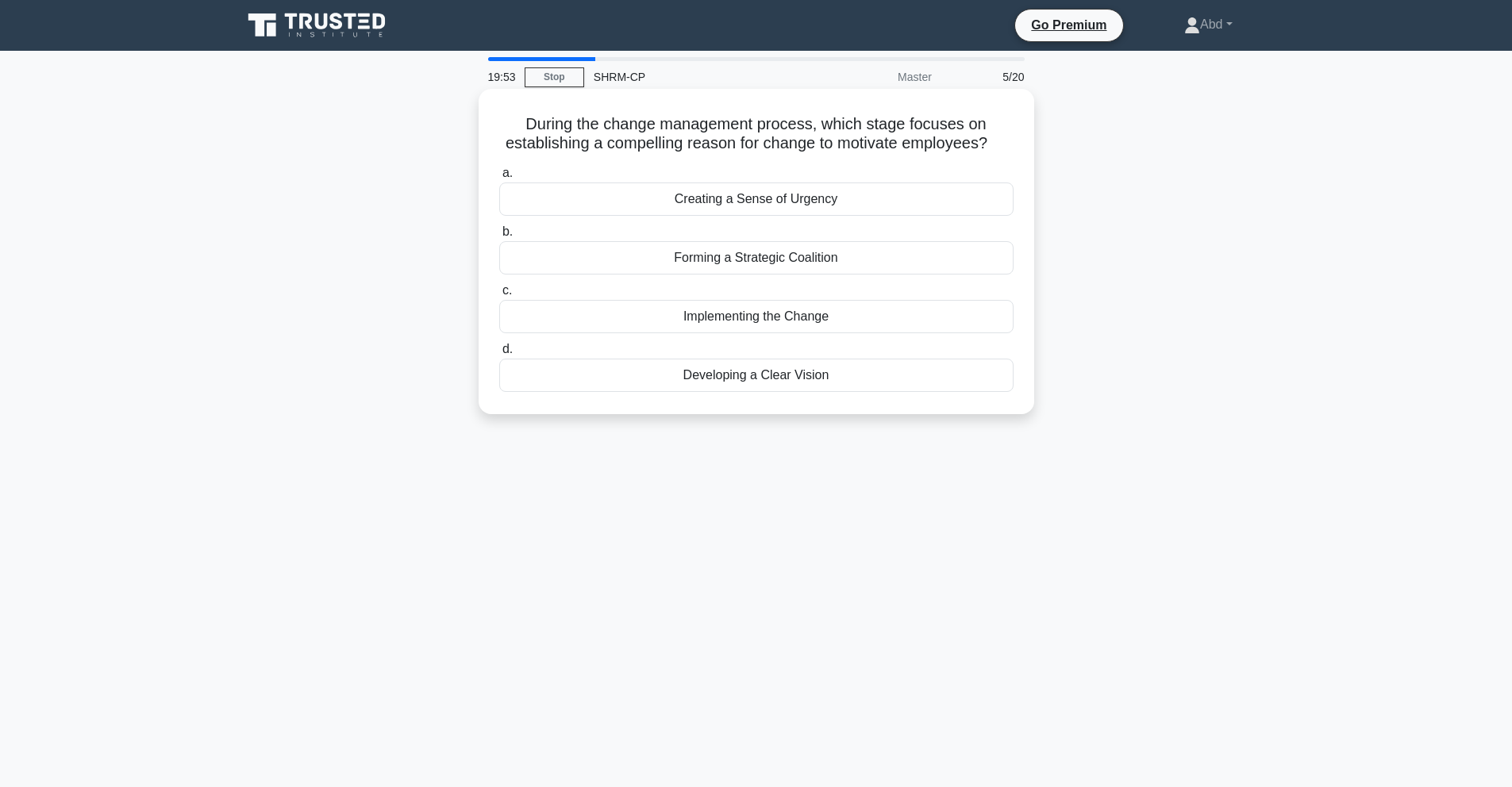
click at [723, 282] on label "c. Implementing the Change" at bounding box center [756, 306] width 515 height 52
click at [500, 286] on input "c. Implementing the Change" at bounding box center [500, 291] width 0 height 11
click at [728, 374] on div "Public Service Time" at bounding box center [756, 375] width 515 height 34
click at [500, 354] on input "d. Public Service Time" at bounding box center [500, 350] width 0 height 11
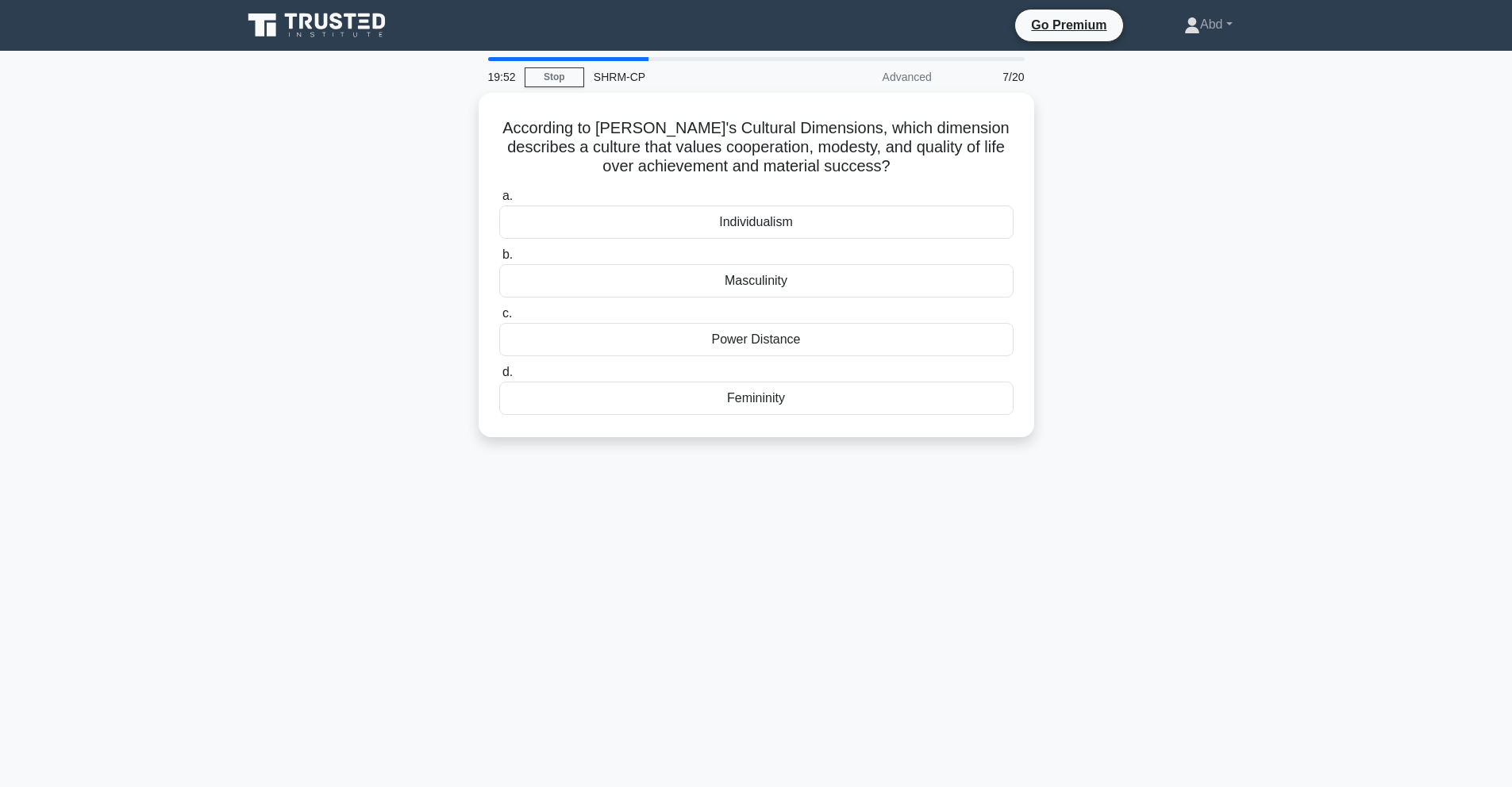
click at [736, 319] on label "c. Power Distance" at bounding box center [756, 329] width 515 height 52
click at [500, 319] on input "c. Power Distance" at bounding box center [500, 314] width 0 height 11
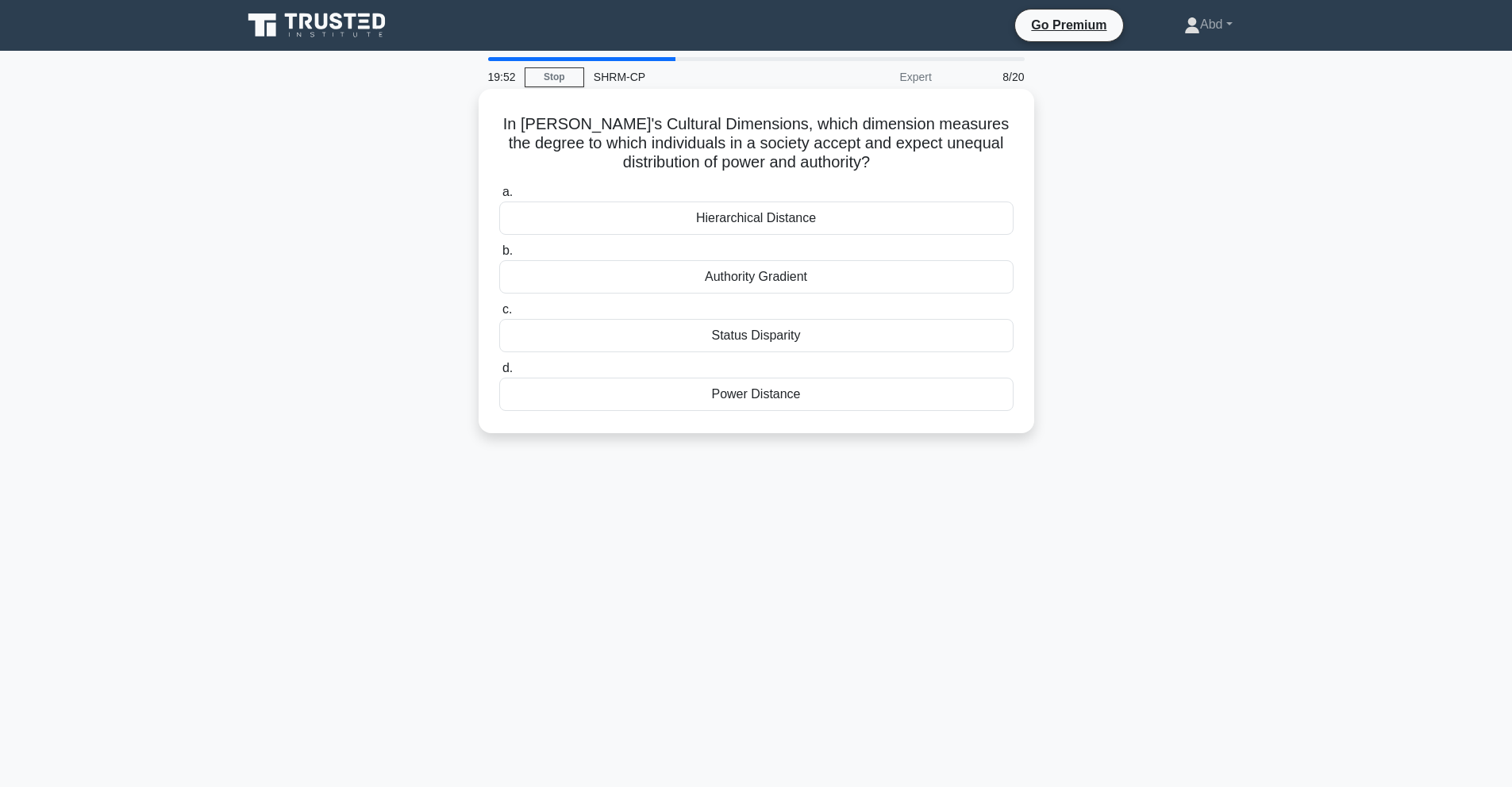
click at [733, 379] on div "Power Distance" at bounding box center [756, 394] width 515 height 34
click at [500, 374] on input "d. Power Distance" at bounding box center [500, 368] width 0 height 11
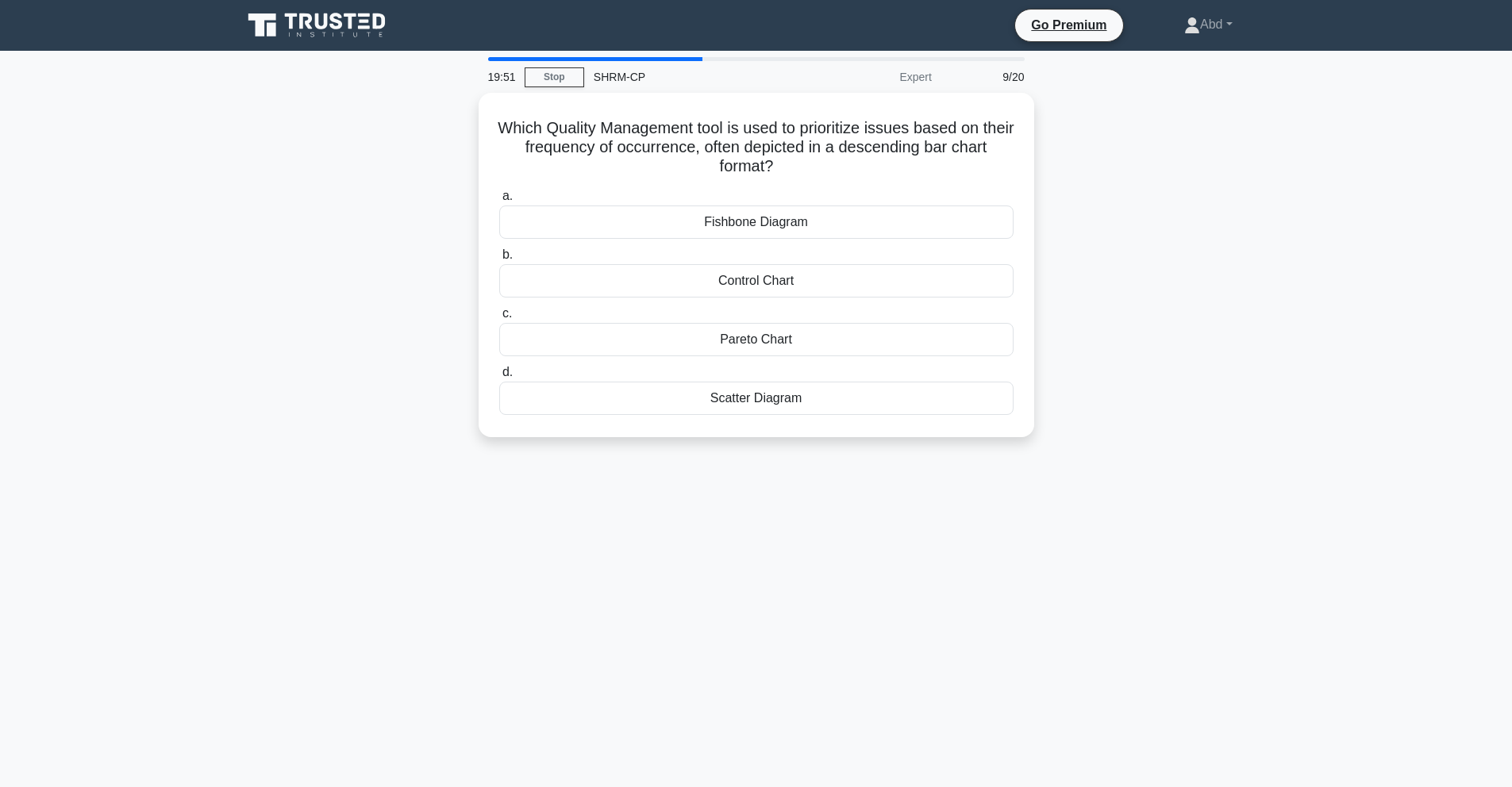
click at [735, 351] on div "Pareto Chart" at bounding box center [756, 340] width 515 height 34
click at [500, 319] on input "c. Pareto Chart" at bounding box center [500, 314] width 0 height 11
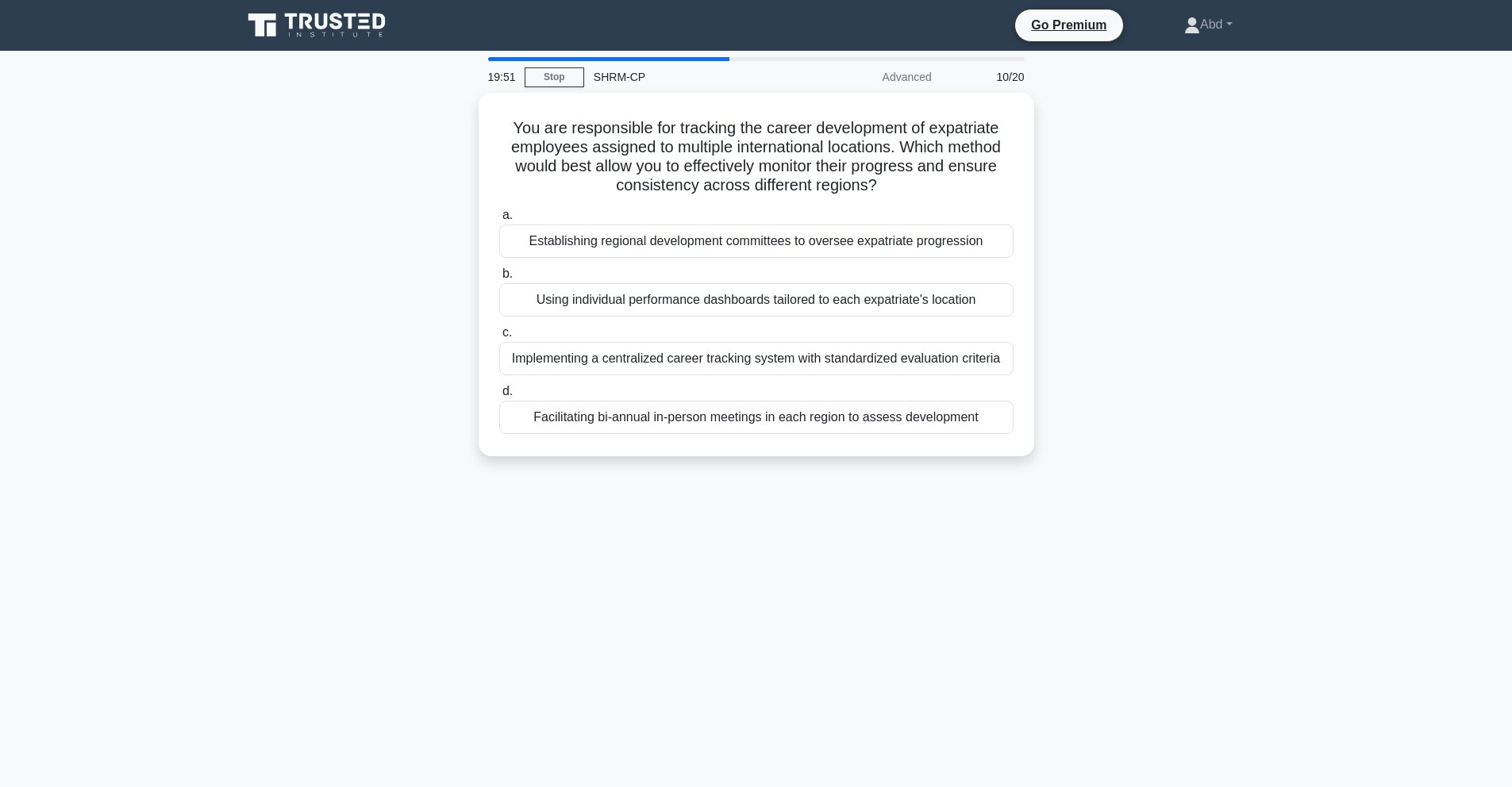
click at [735, 389] on label "d. Facilitating bi-annual in-person meetings in each region to assess developme…" at bounding box center [756, 407] width 515 height 52
click at [500, 389] on input "d. Facilitating bi-annual in-person meetings in each region to assess developme…" at bounding box center [500, 391] width 0 height 11
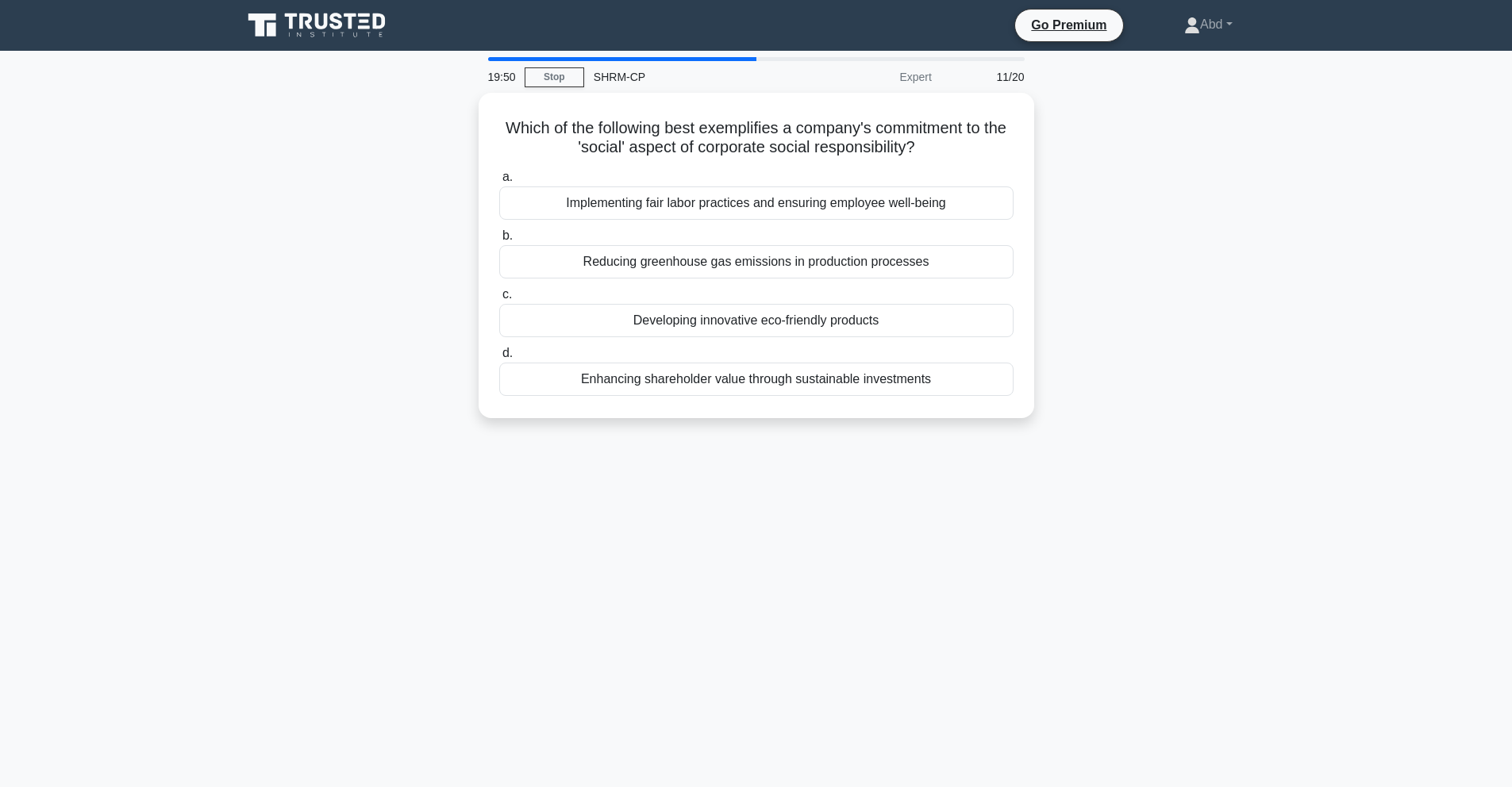
click at [740, 354] on label "d. Enhancing shareholder value through sustainable investments" at bounding box center [756, 369] width 515 height 52
click at [500, 354] on input "d. Enhancing shareholder value through sustainable investments" at bounding box center [500, 353] width 0 height 11
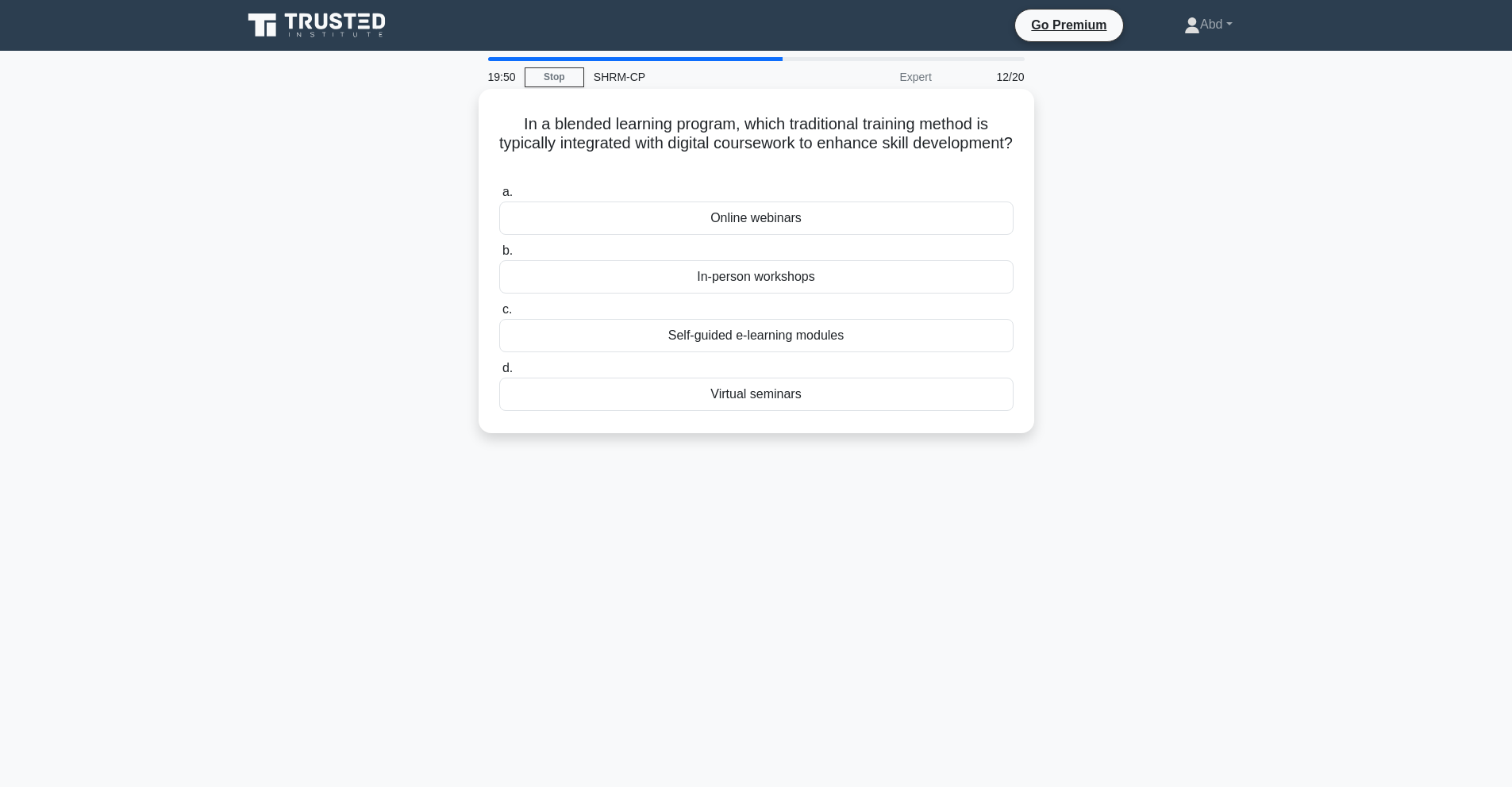
click at [737, 318] on label "c. Self-guided e-learning modules" at bounding box center [756, 326] width 515 height 52
click at [500, 315] on input "c. Self-guided e-learning modules" at bounding box center [500, 310] width 0 height 11
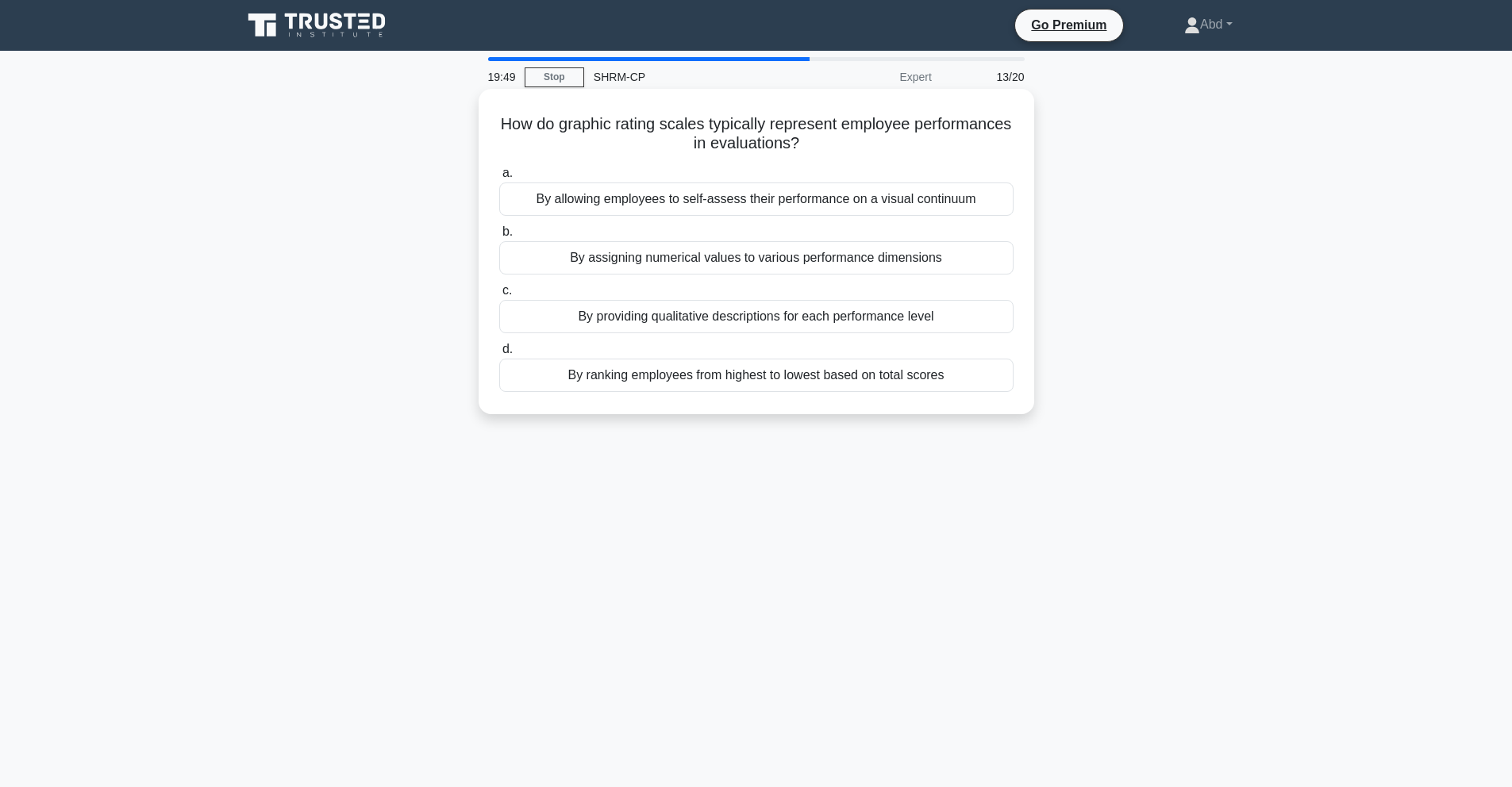
click at [742, 368] on div "By ranking employees from highest to lowest based on total scores" at bounding box center [756, 375] width 515 height 34
click at [500, 354] on input "d. By ranking employees from highest to lowest based on total scores" at bounding box center [500, 350] width 0 height 11
click at [742, 336] on div "a. Each alternative is compared directly against every other alternative in pai…" at bounding box center [756, 277] width 533 height 235
click at [739, 377] on div "Each alternative is assessed independently using predefined criteria." at bounding box center [756, 375] width 515 height 34
click at [500, 354] on input "d. Each alternative is assessed independently using predefined criteria." at bounding box center [500, 350] width 0 height 11
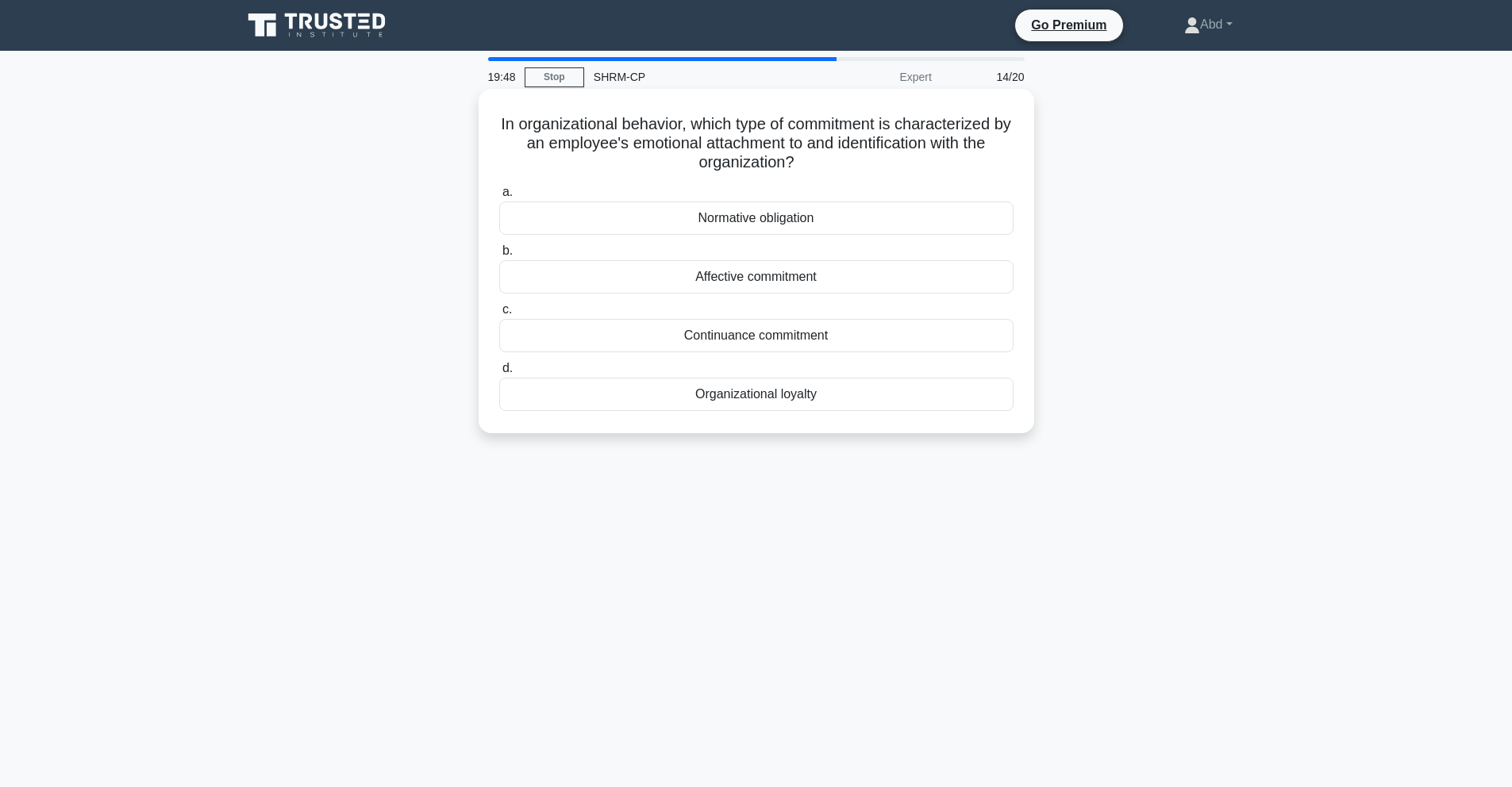
click at [737, 348] on div "Continuance commitment" at bounding box center [756, 336] width 515 height 34
click at [500, 315] on input "c. Continuance commitment" at bounding box center [500, 310] width 0 height 11
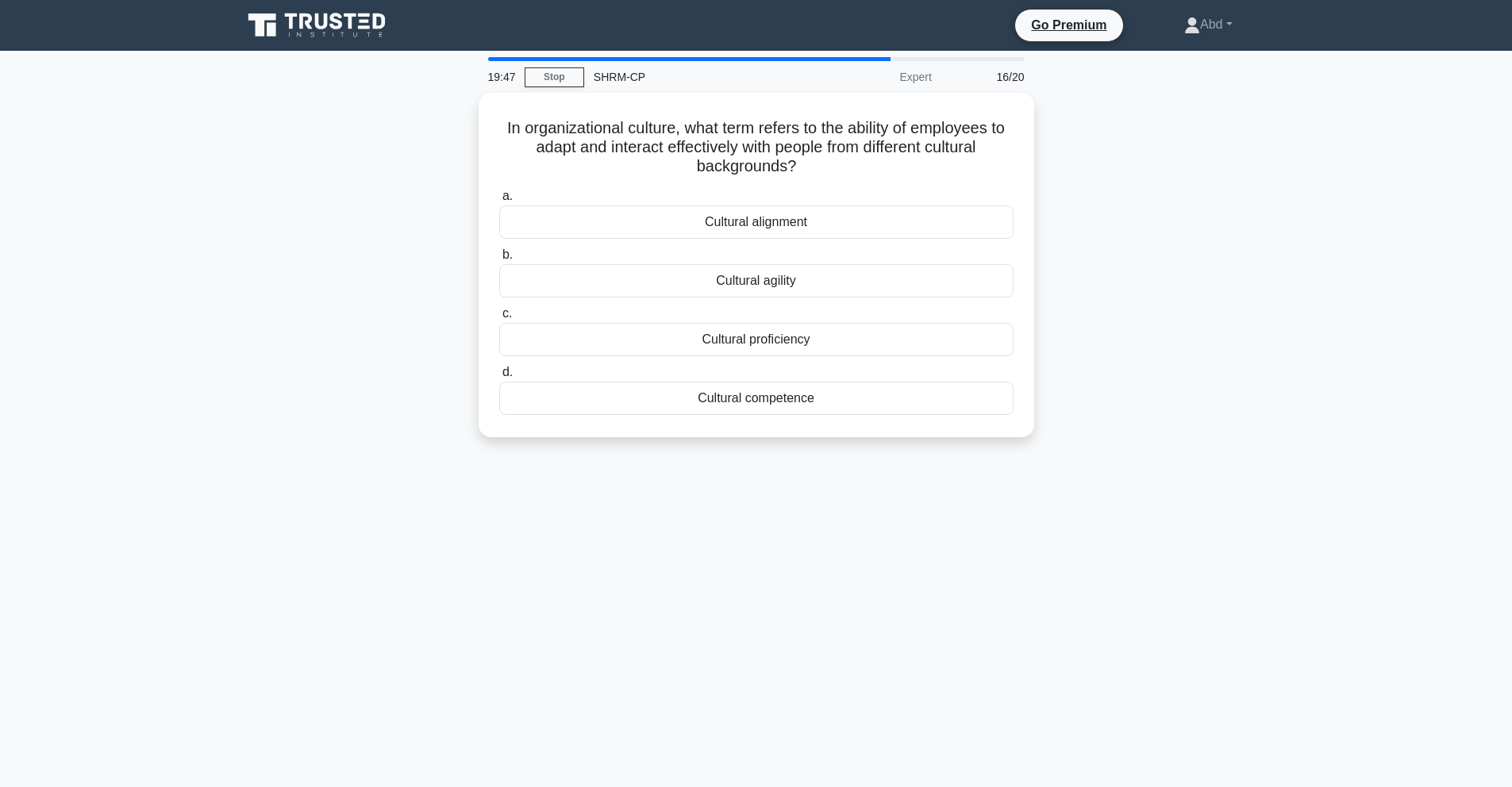
click at [743, 390] on div "Cultural competence" at bounding box center [756, 398] width 515 height 34
click at [500, 377] on input "d. Cultural competence" at bounding box center [500, 373] width 0 height 11
click at [748, 334] on div "Targeted development strategies" at bounding box center [756, 340] width 515 height 34
click at [500, 319] on input "c. Targeted development strategies" at bounding box center [500, 314] width 0 height 11
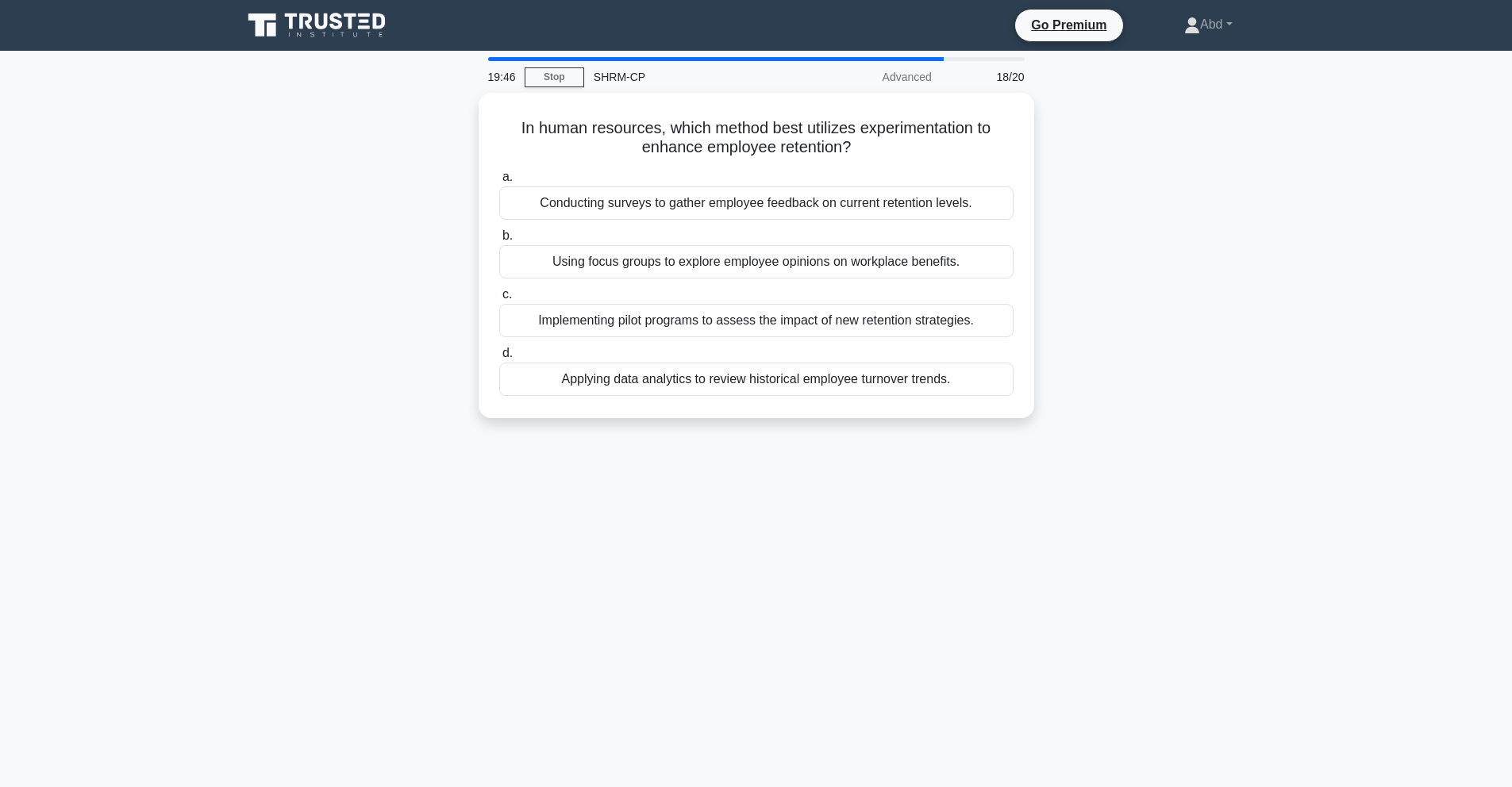
click at [745, 397] on div "In human resources, which method best utilizes experimentation to enhance emplo…" at bounding box center [756, 255] width 543 height 312
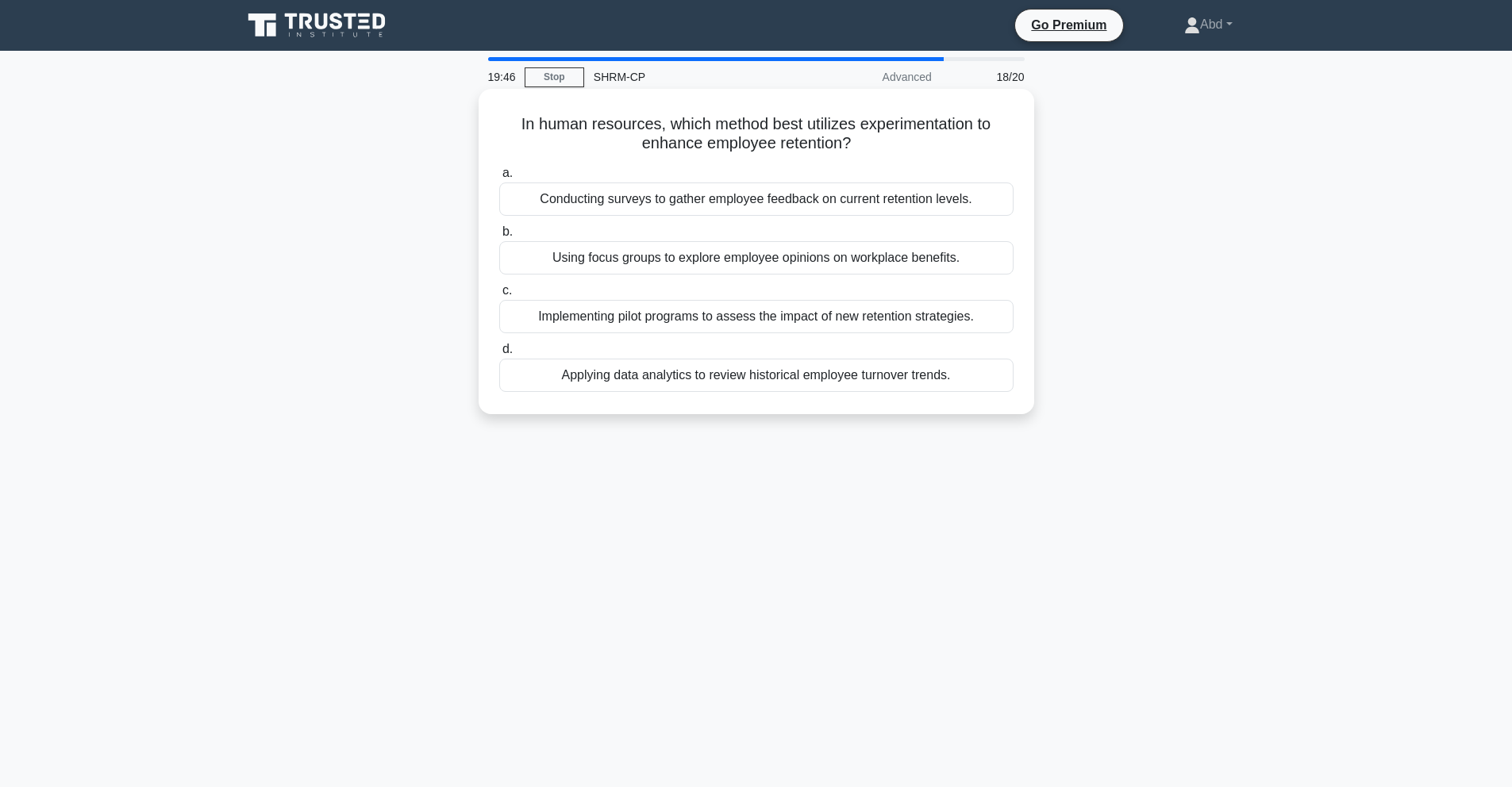
click at [745, 361] on div "Applying data analytics to review historical employee turnover trends." at bounding box center [756, 375] width 515 height 34
click at [500, 354] on input "d. Applying data analytics to review historical employee turnover trends." at bounding box center [500, 350] width 0 height 11
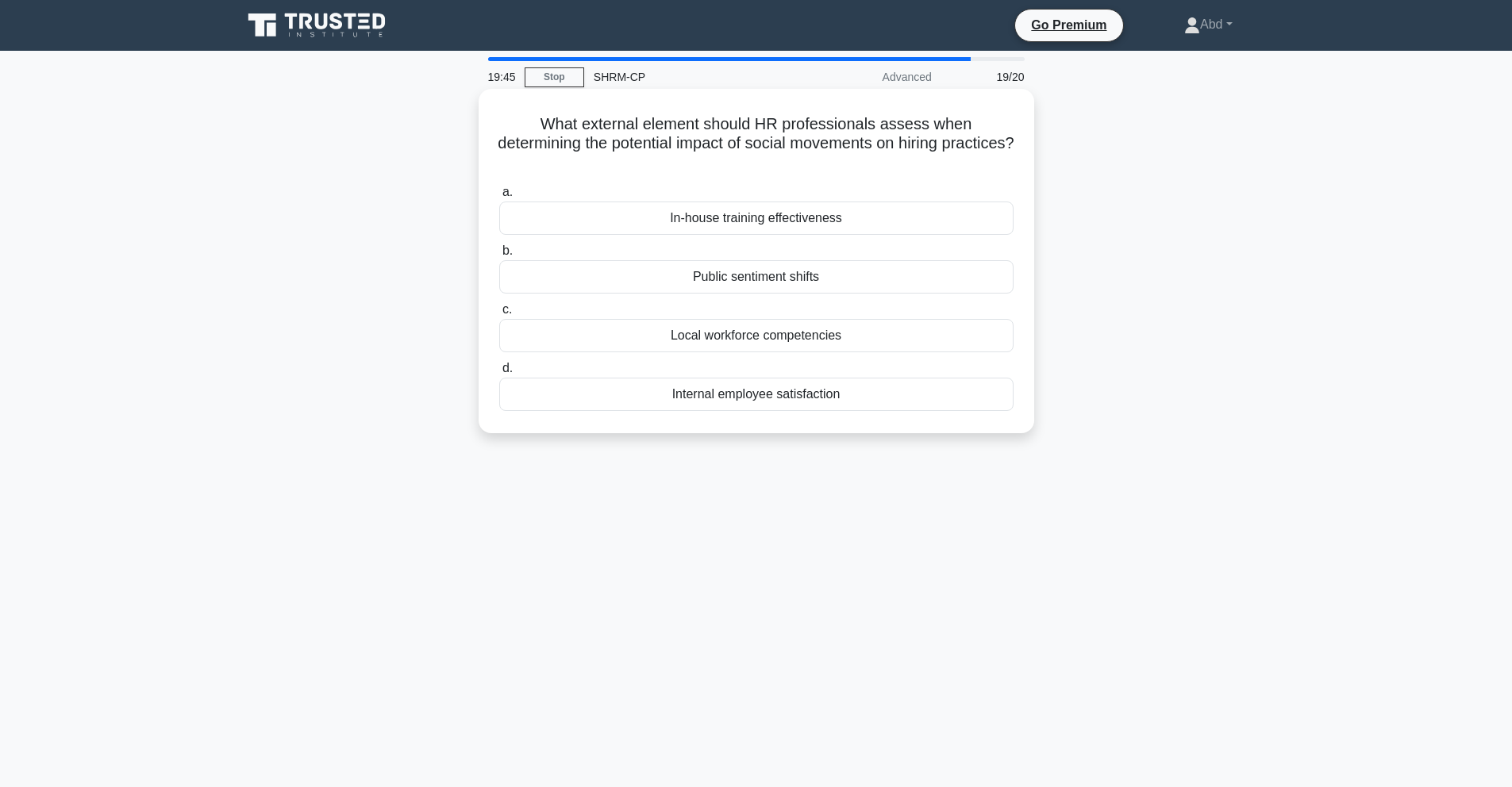
click at [736, 330] on div "Local workforce competencies" at bounding box center [756, 336] width 515 height 34
click at [500, 315] on input "c. Local workforce competencies" at bounding box center [500, 310] width 0 height 11
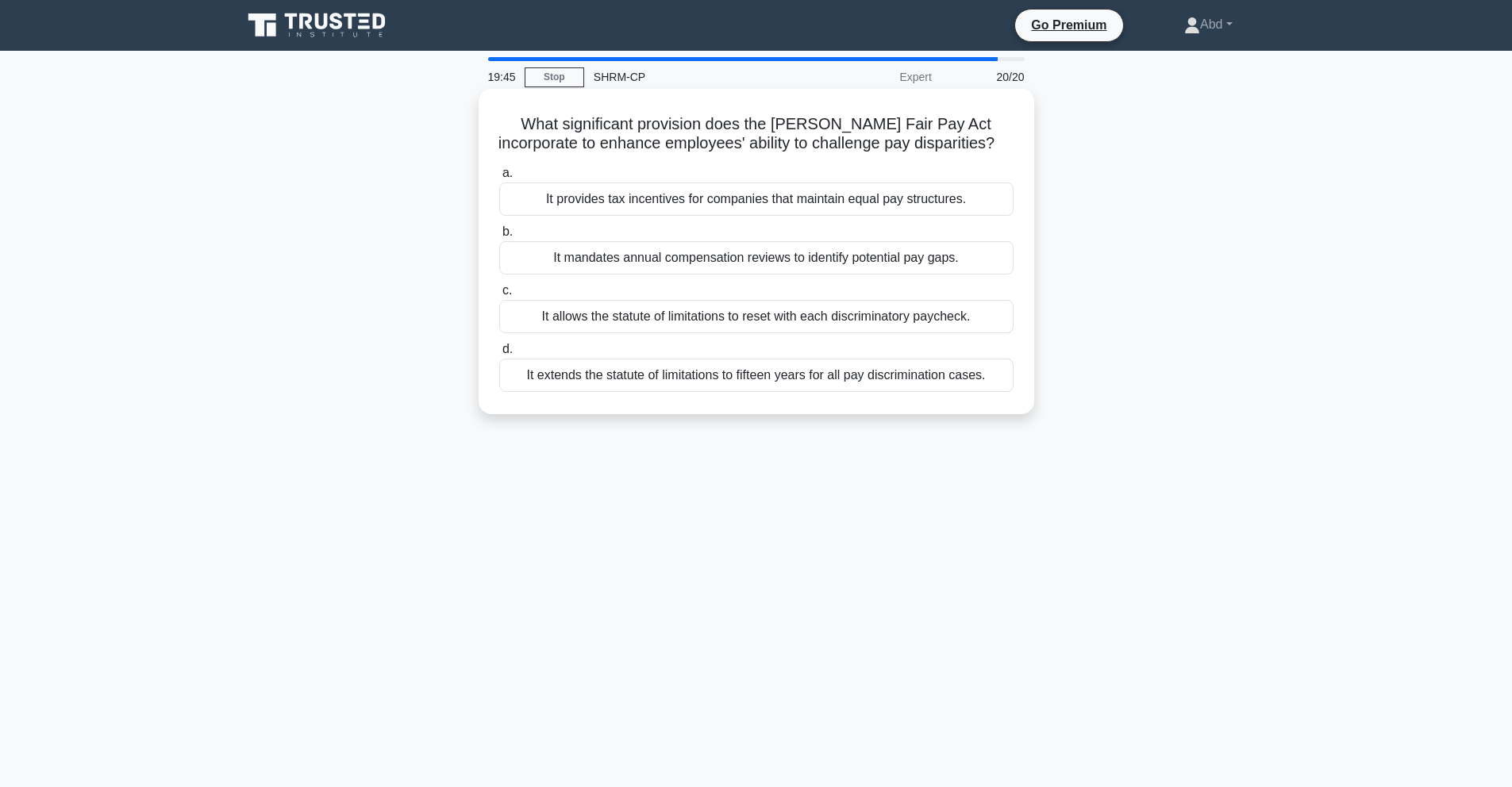
click at [739, 371] on div "It extends the statute of limitations to fifteen years for all pay discriminati…" at bounding box center [756, 375] width 515 height 34
click at [500, 354] on input "d. It extends the statute of limitations to fifteen years for all pay discrimin…" at bounding box center [500, 350] width 0 height 11
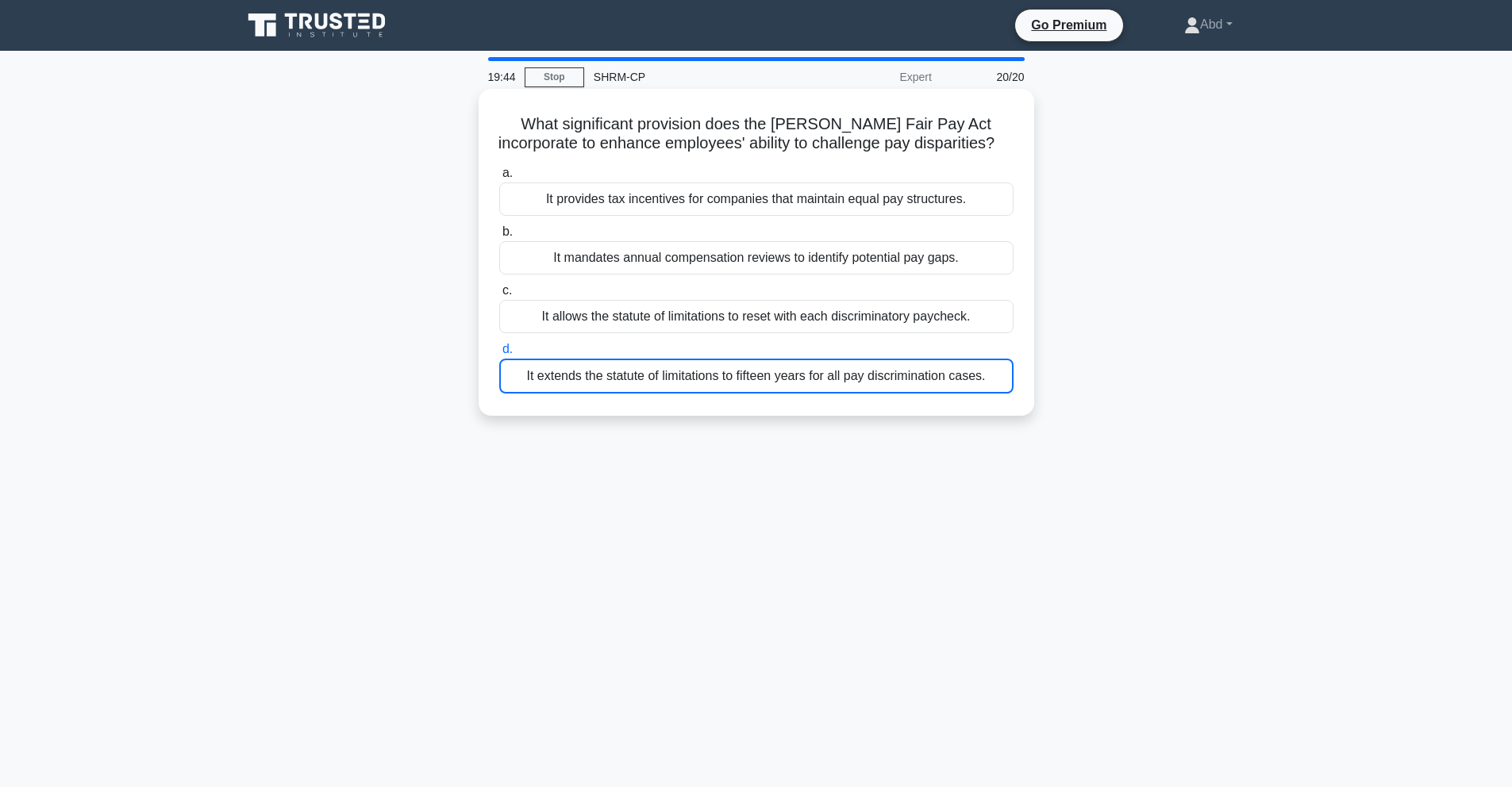
click at [748, 339] on div "a. It provides tax incentives for companies that maintain equal pay structures.…" at bounding box center [756, 278] width 533 height 236
click at [753, 323] on div "It allows the statute of limitations to reset with each discriminatory paycheck." at bounding box center [756, 317] width 515 height 34
click at [500, 296] on input "c. It allows the statute of limitations to reset with each discriminatory paych…" at bounding box center [500, 291] width 0 height 11
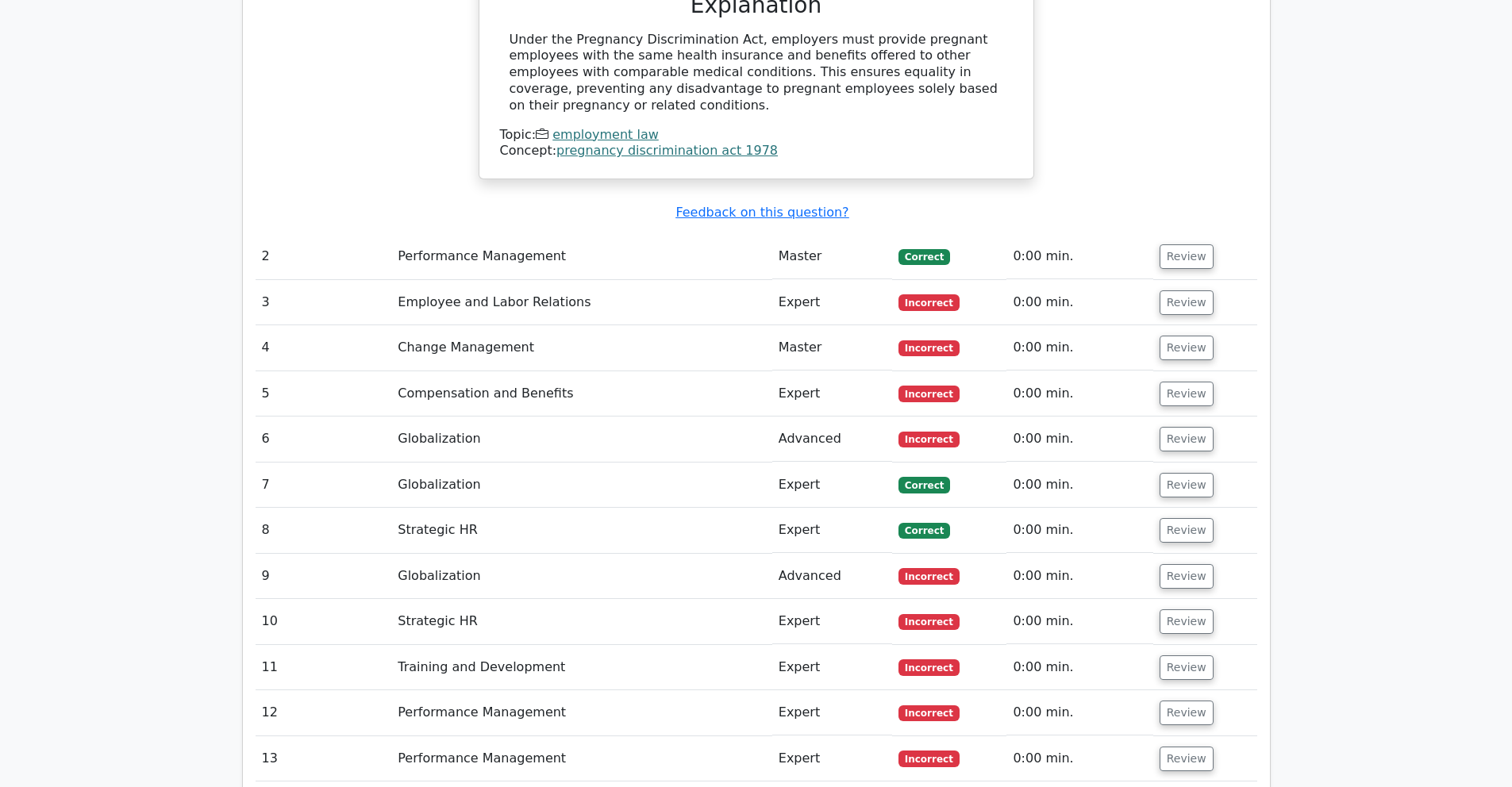
scroll to position [2078, 0]
